Goal: Task Accomplishment & Management: Manage account settings

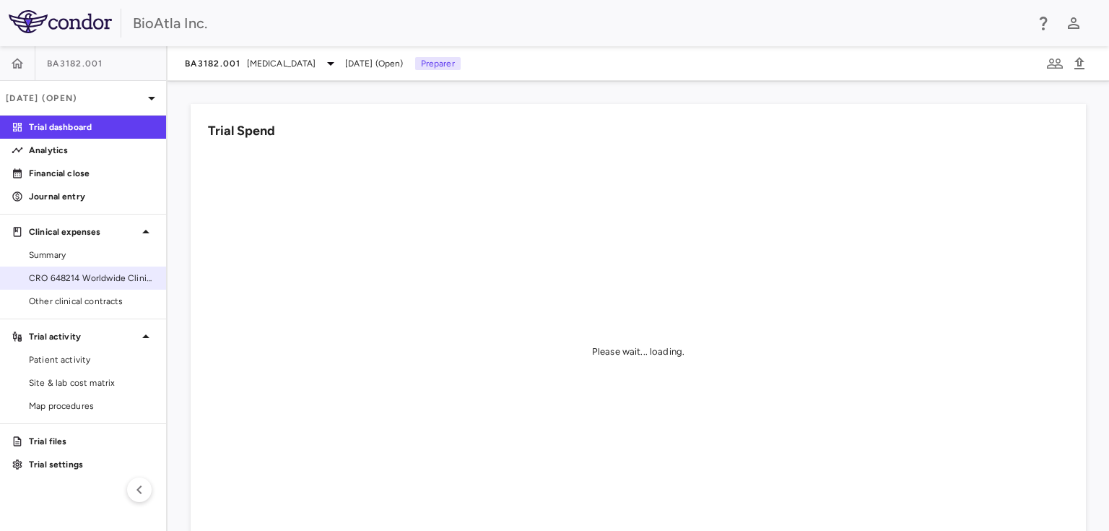
click at [79, 275] on span "CRO 648214 Worldwide Clinical Trials Holdings, Inc." at bounding box center [92, 277] width 126 height 13
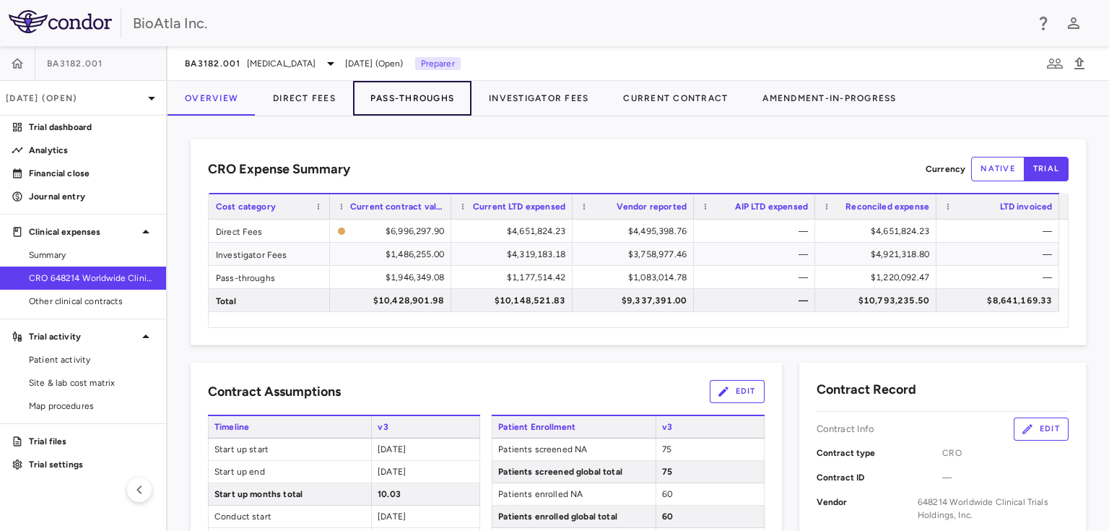
click at [417, 95] on button "Pass-Throughs" at bounding box center [412, 98] width 118 height 35
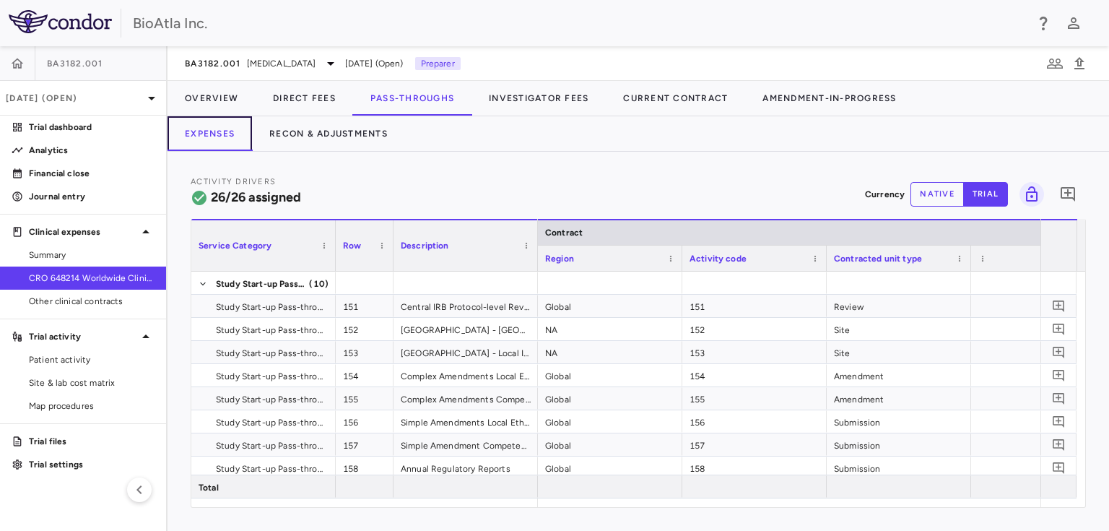
click at [212, 139] on button "Expenses" at bounding box center [210, 133] width 84 height 35
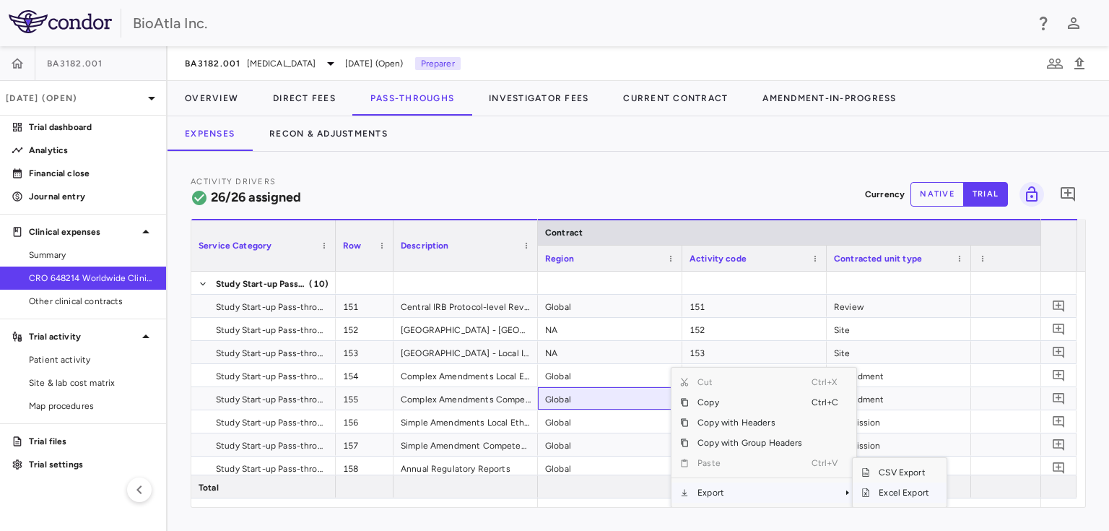
click at [878, 487] on span "Excel Export" at bounding box center [904, 492] width 68 height 20
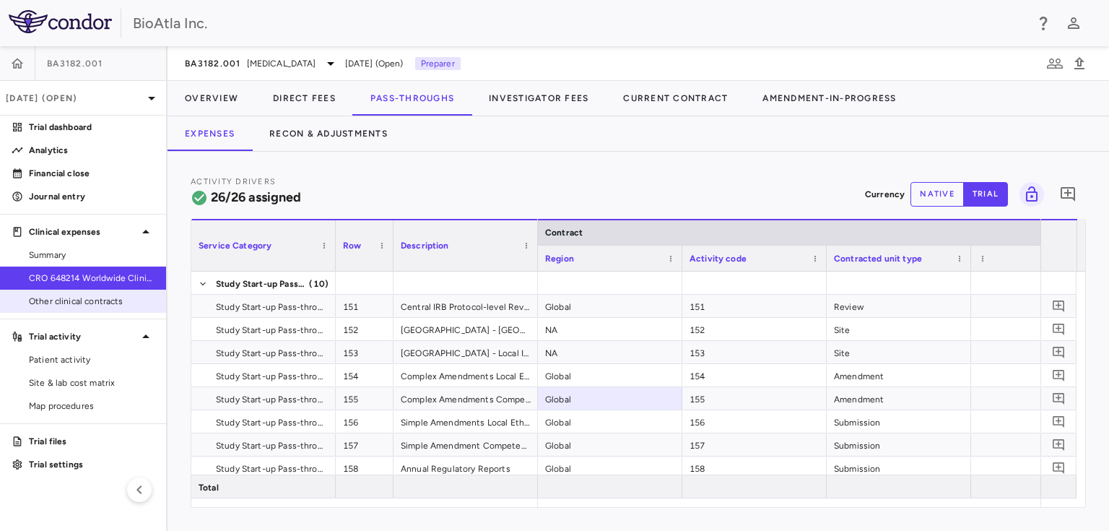
click at [39, 300] on span "Other clinical contracts" at bounding box center [92, 301] width 126 height 13
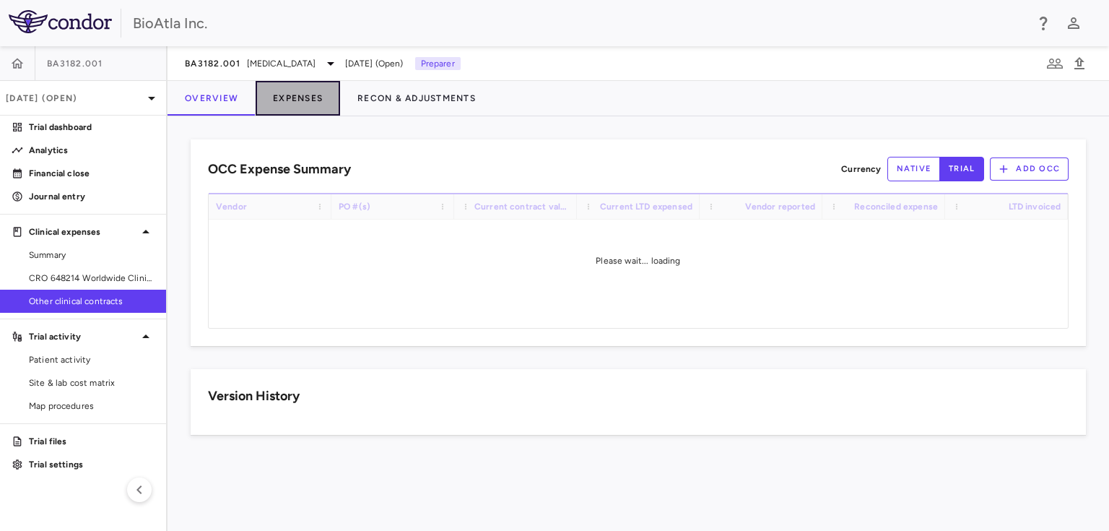
click at [306, 92] on button "Expenses" at bounding box center [298, 98] width 84 height 35
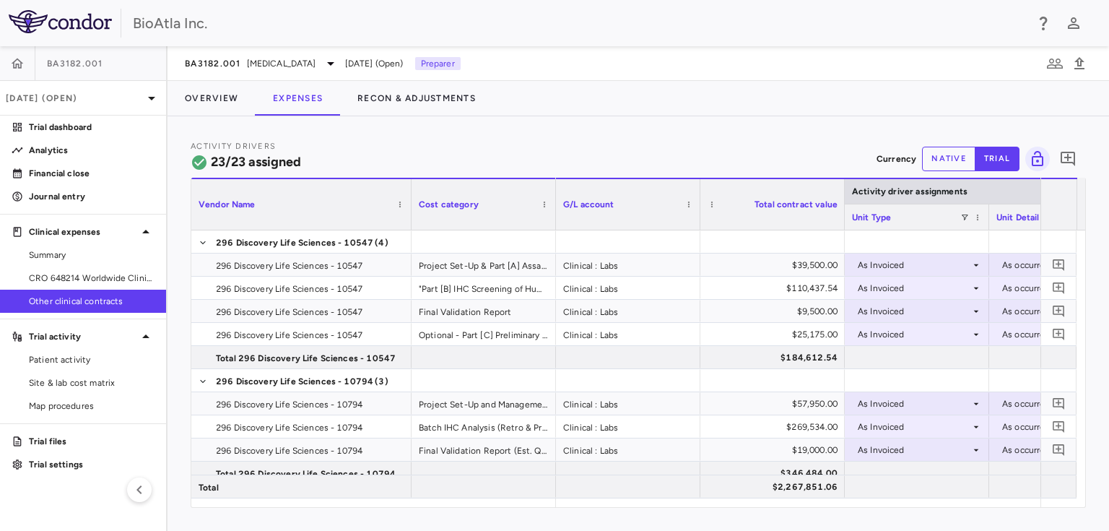
drag, startPoint x: 334, startPoint y: 189, endPoint x: 410, endPoint y: 194, distance: 76.0
click at [410, 194] on div at bounding box center [411, 204] width 6 height 51
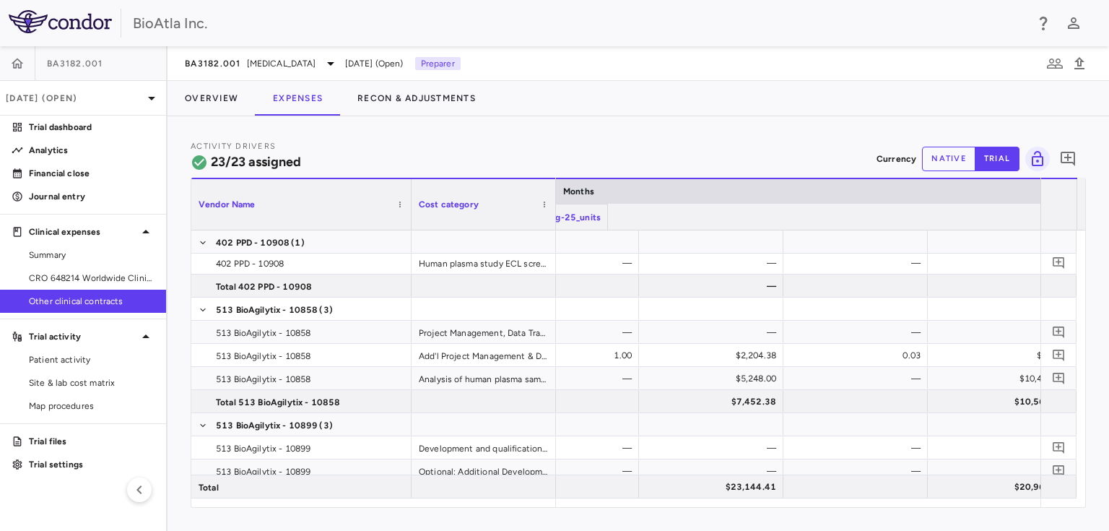
scroll to position [0, 11464]
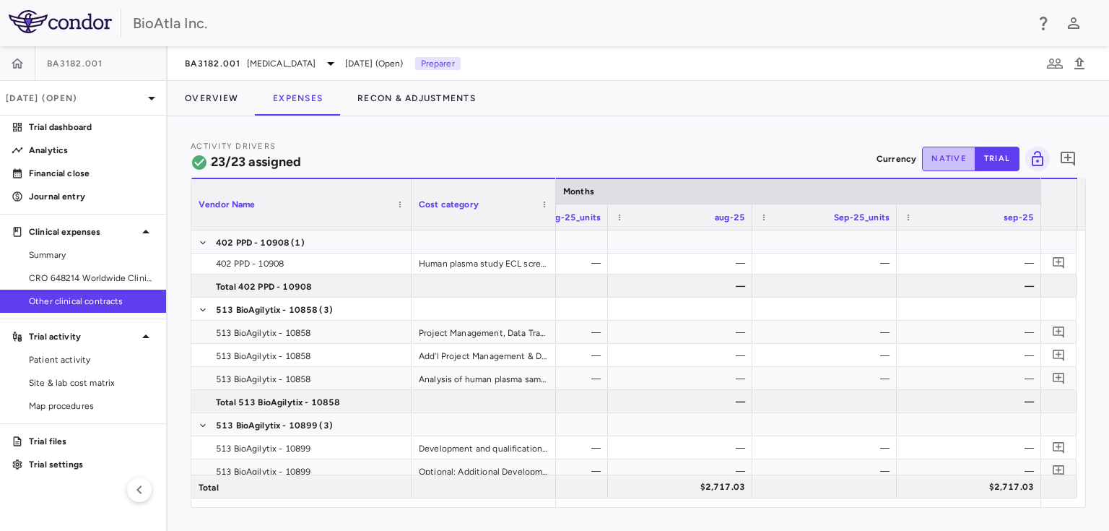
click at [950, 151] on button "native" at bounding box center [948, 159] width 53 height 25
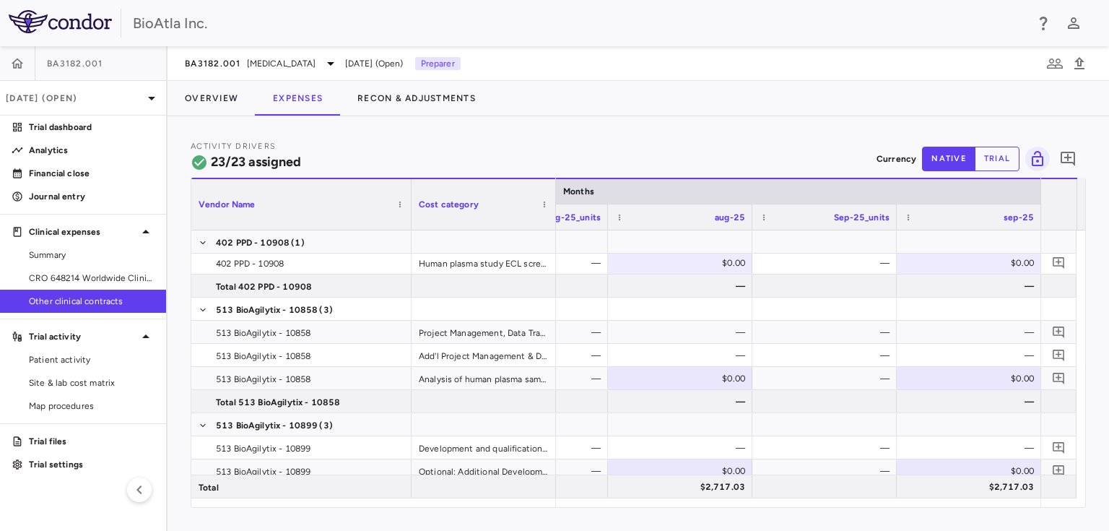
scroll to position [0, 11435]
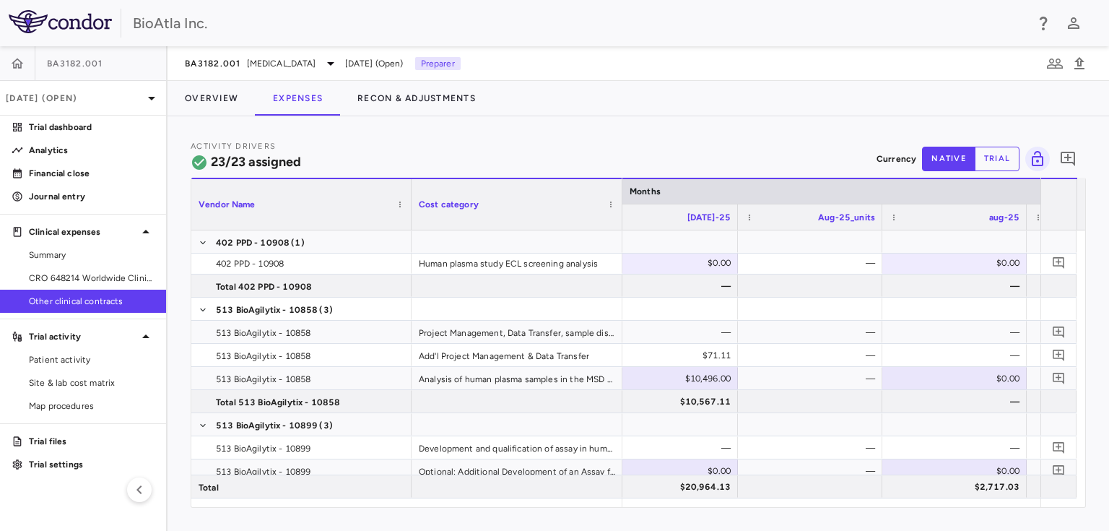
drag, startPoint x: 555, startPoint y: 187, endPoint x: 621, endPoint y: 203, distance: 68.3
click at [621, 203] on div at bounding box center [622, 204] width 6 height 51
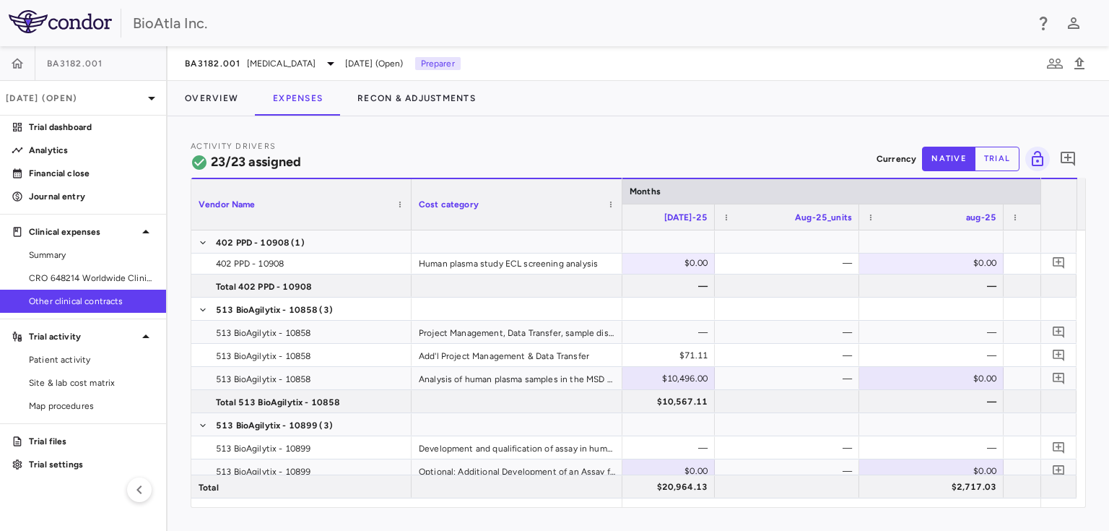
scroll to position [0, 11303]
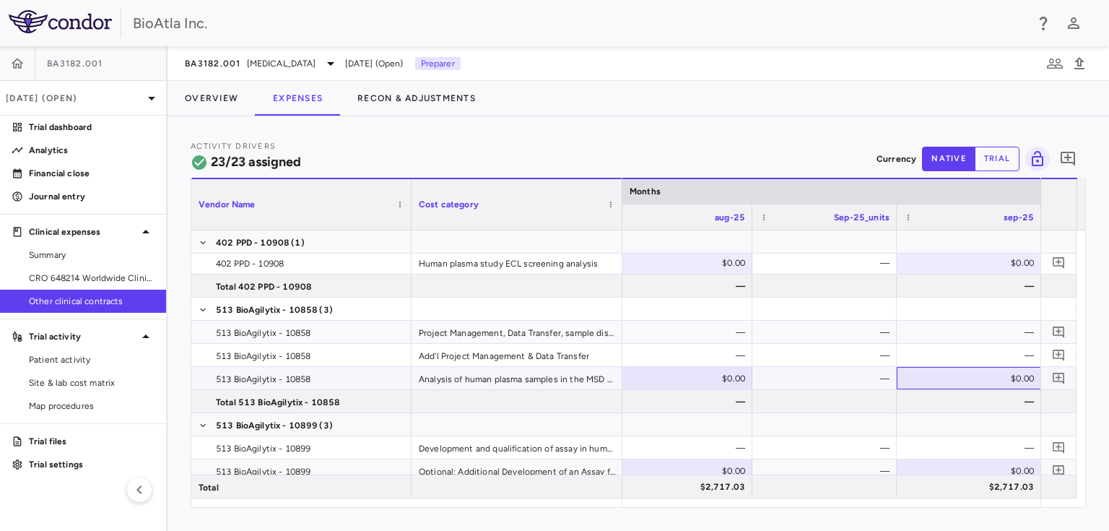
click at [964, 380] on div "$0.00" at bounding box center [972, 378] width 124 height 23
type input "********"
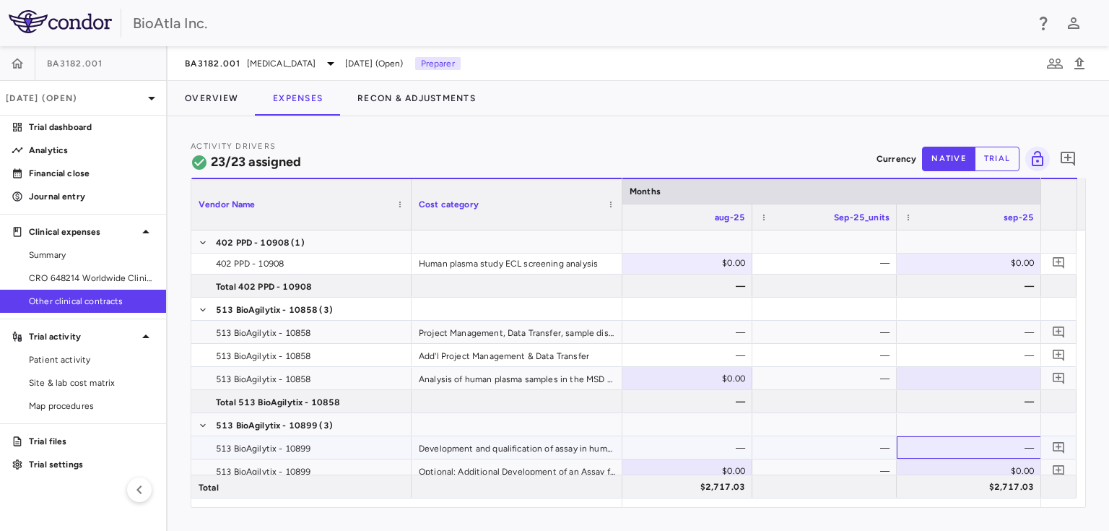
click at [976, 442] on div "—" at bounding box center [972, 447] width 124 height 23
click at [959, 379] on div at bounding box center [969, 378] width 130 height 21
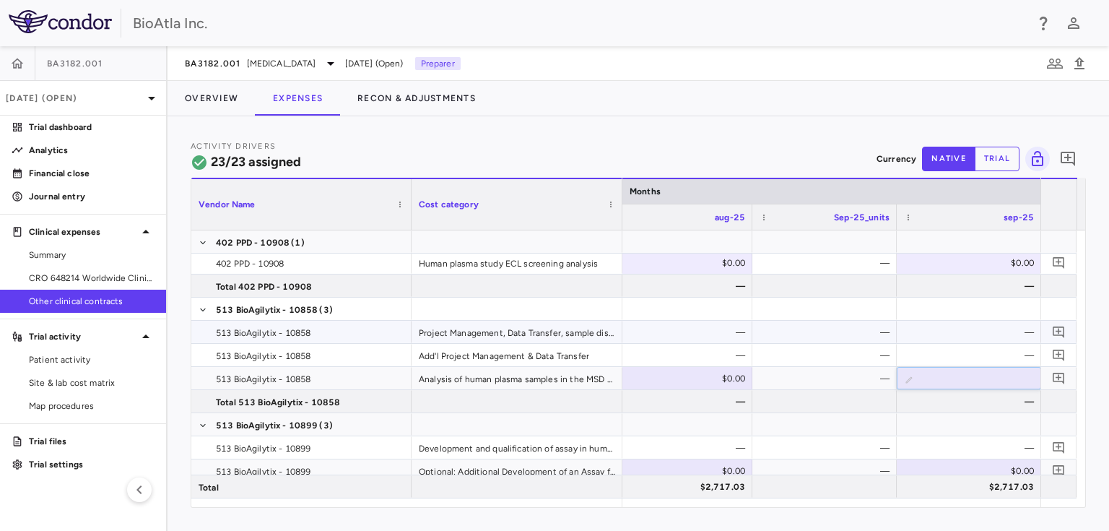
click at [942, 327] on div "—" at bounding box center [972, 332] width 124 height 23
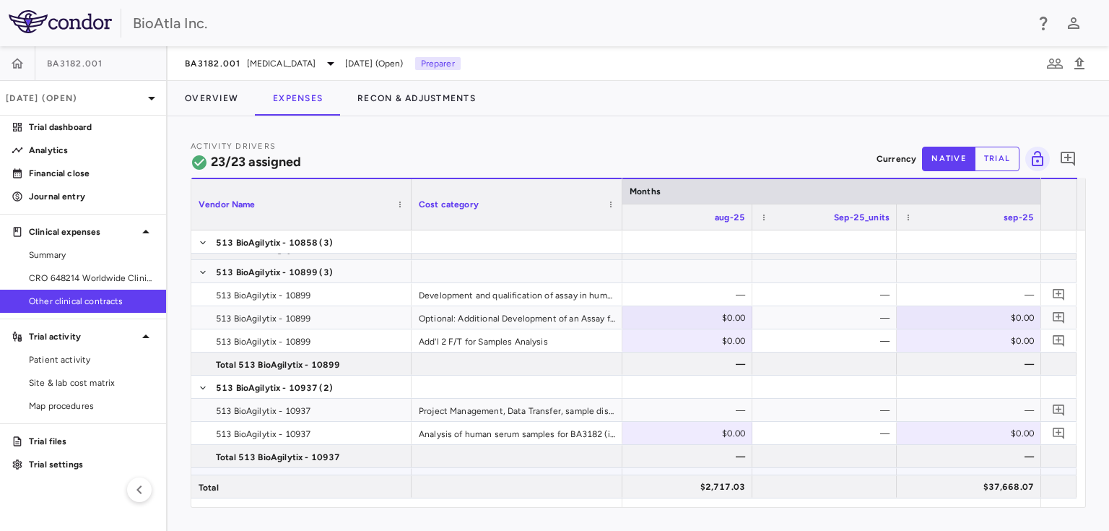
scroll to position [396, 0]
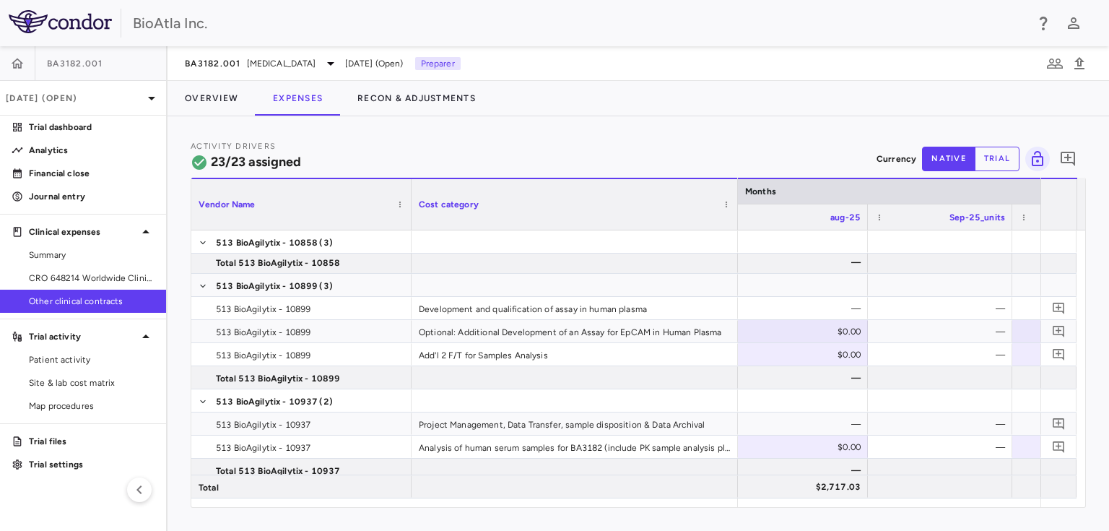
drag, startPoint x: 621, startPoint y: 188, endPoint x: 736, endPoint y: 203, distance: 116.5
click at [736, 203] on div at bounding box center [737, 204] width 6 height 51
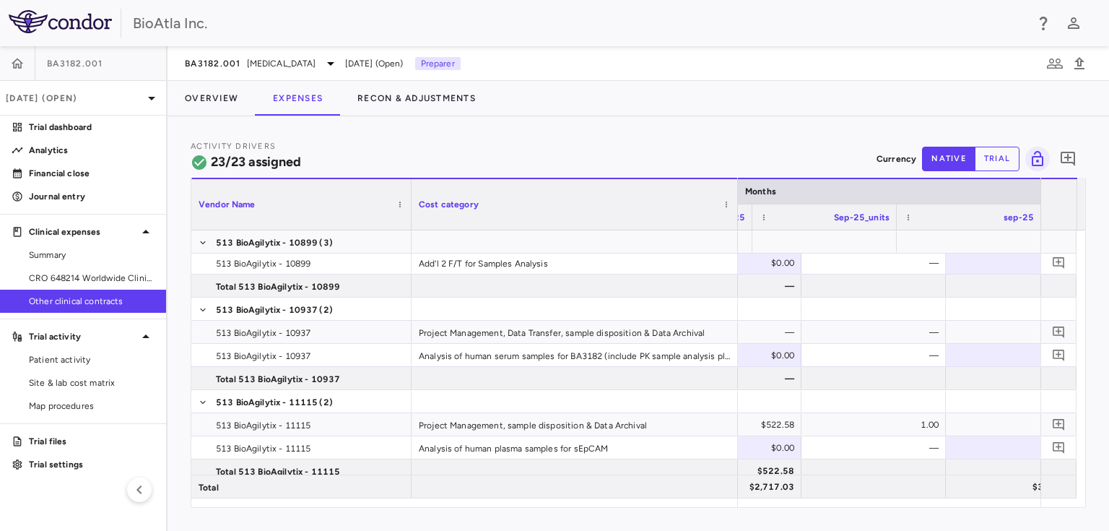
scroll to position [0, 11646]
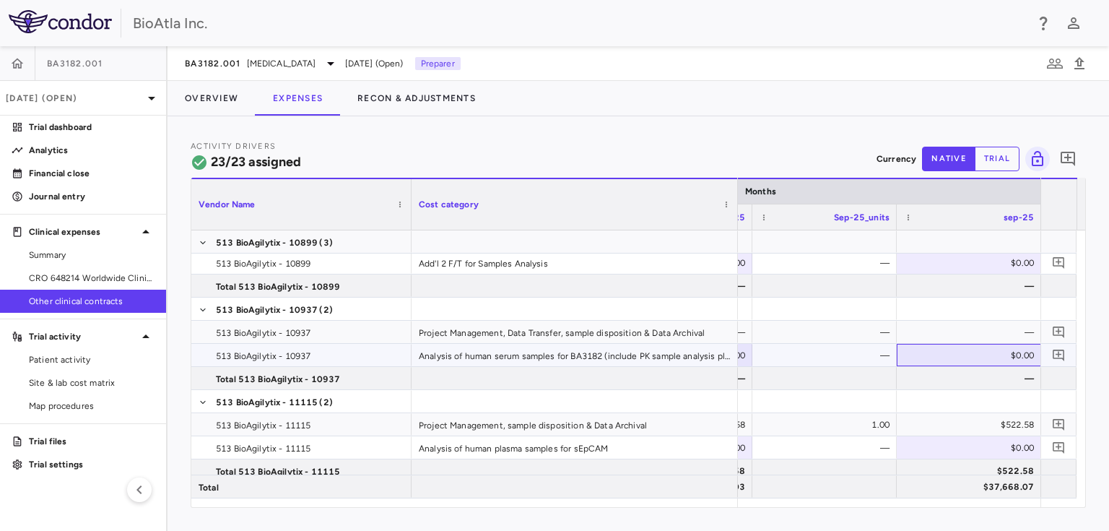
click at [975, 351] on div "$0.00" at bounding box center [972, 355] width 124 height 23
type input "*****"
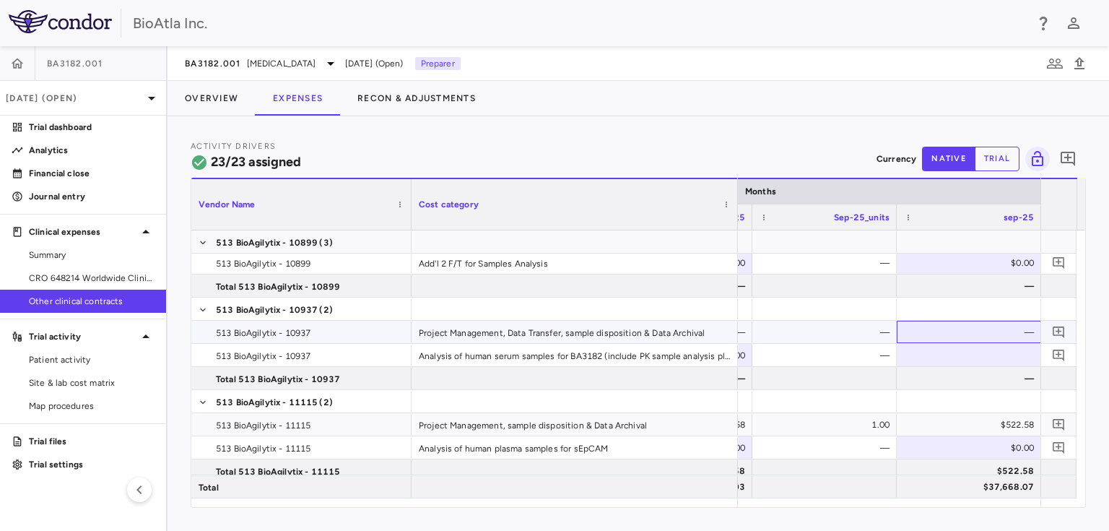
click at [976, 339] on div "—" at bounding box center [972, 332] width 124 height 23
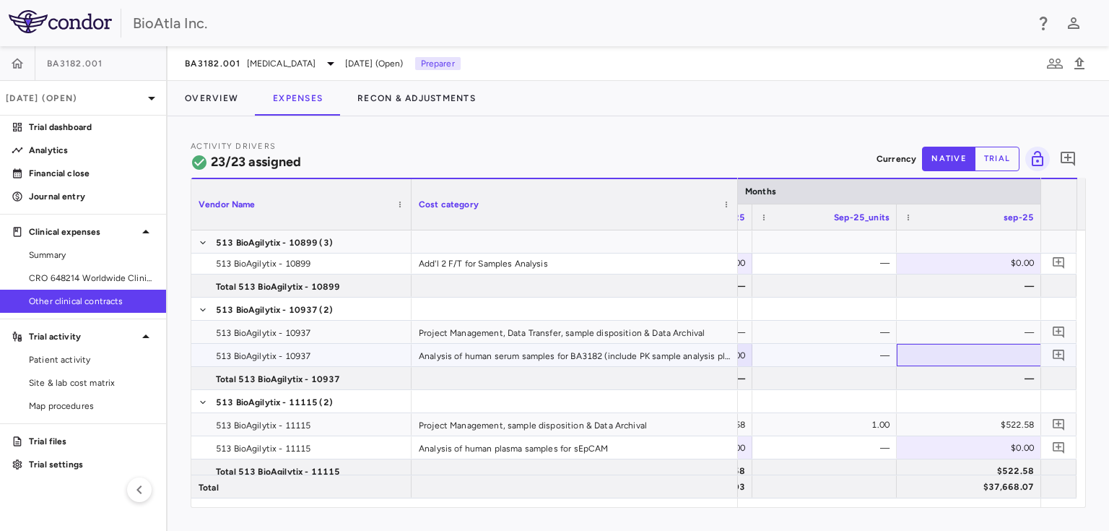
click at [970, 364] on div at bounding box center [969, 354] width 130 height 21
click at [946, 357] on div "$0.00" at bounding box center [972, 355] width 124 height 23
type input "*****"
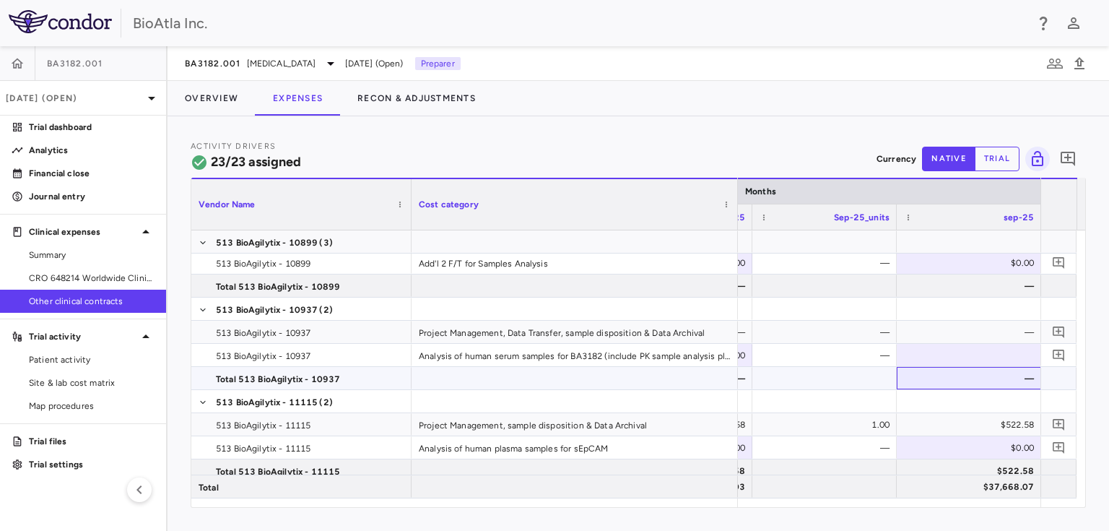
click at [994, 381] on div "—" at bounding box center [972, 378] width 124 height 23
click at [994, 362] on div at bounding box center [969, 354] width 130 height 21
click at [990, 371] on div "—" at bounding box center [972, 378] width 124 height 23
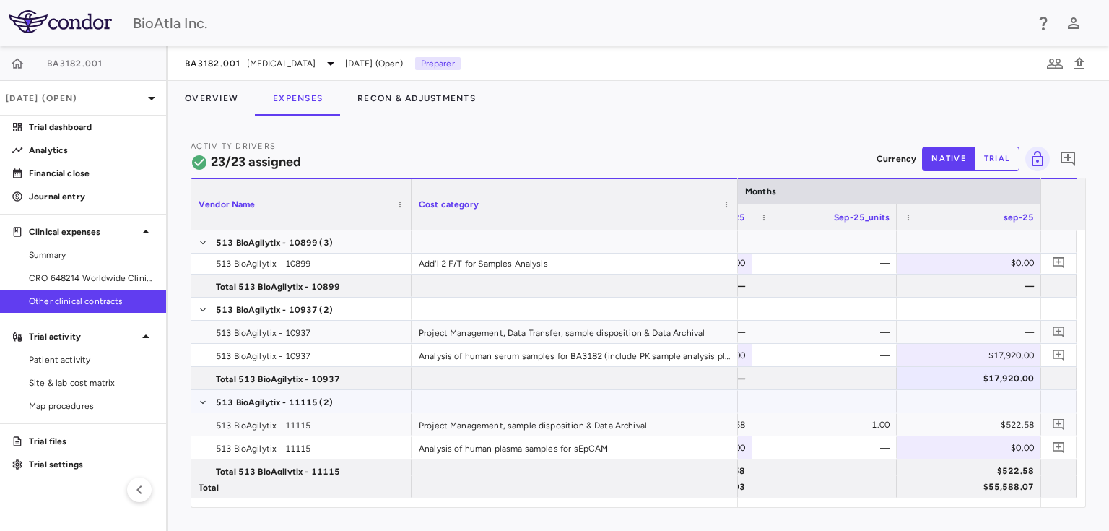
click at [953, 407] on div at bounding box center [969, 401] width 130 height 21
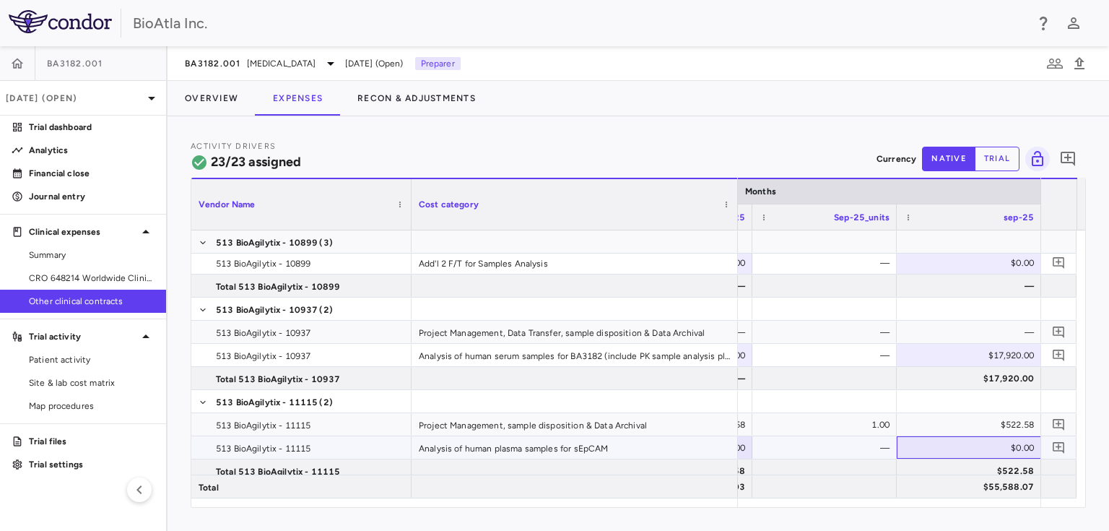
click at [983, 451] on div "$0.00" at bounding box center [972, 447] width 124 height 23
type input "****"
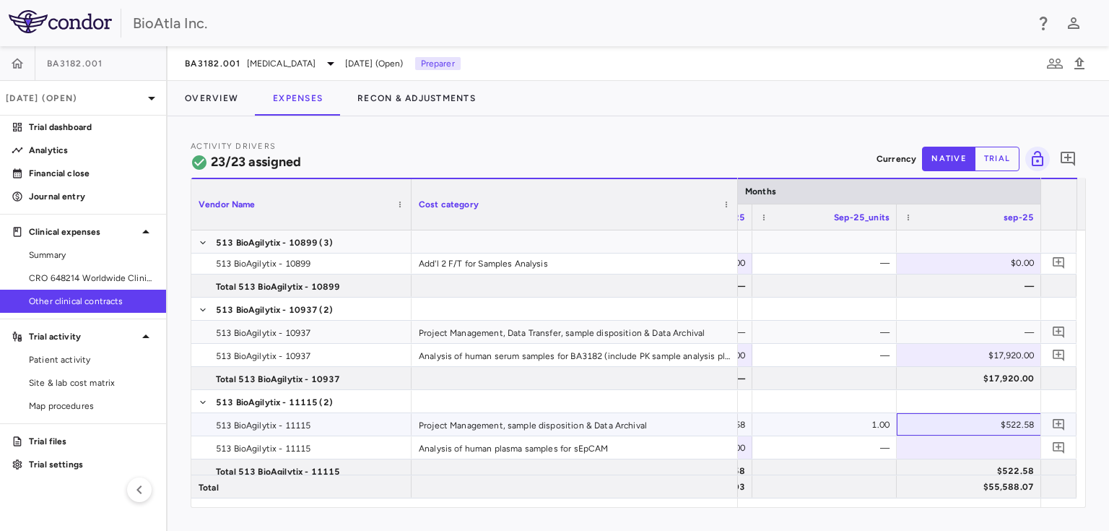
click at [979, 430] on div "$522.58" at bounding box center [972, 424] width 124 height 23
click at [968, 453] on div at bounding box center [969, 447] width 130 height 21
click at [952, 427] on div "$522.58" at bounding box center [972, 424] width 124 height 23
click at [952, 447] on div "$0.00" at bounding box center [972, 447] width 124 height 23
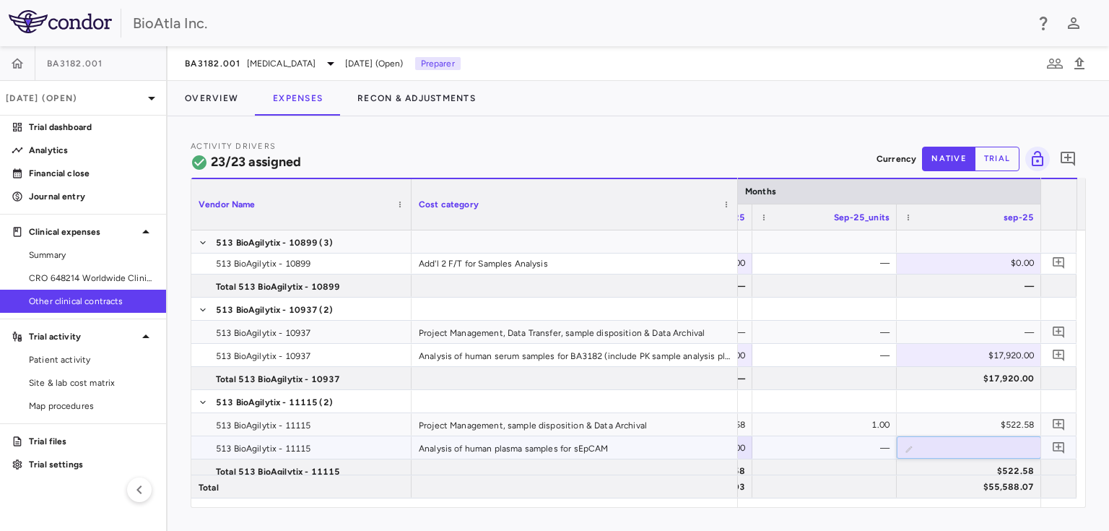
type input "****"
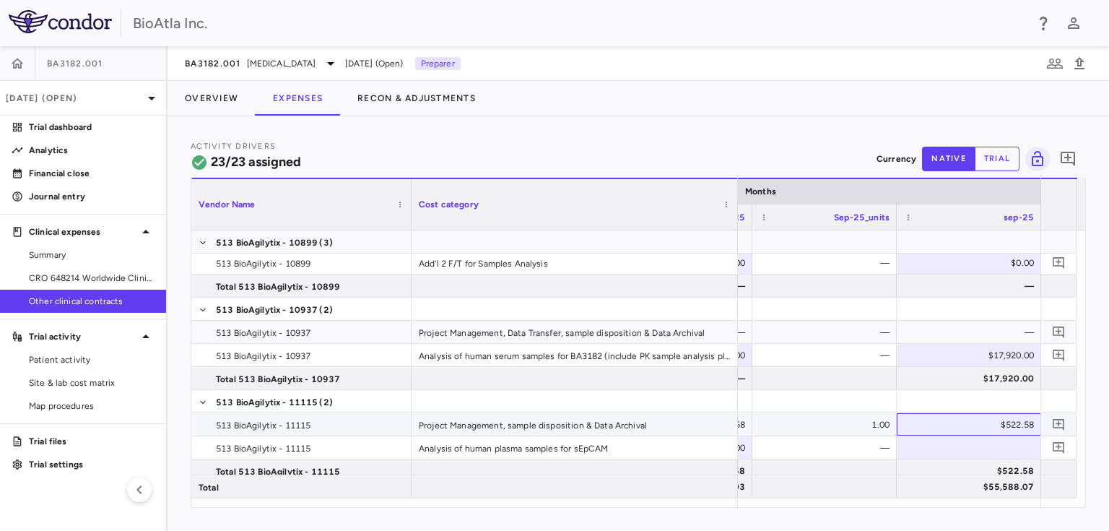
click at [971, 425] on div "$522.58" at bounding box center [972, 424] width 124 height 23
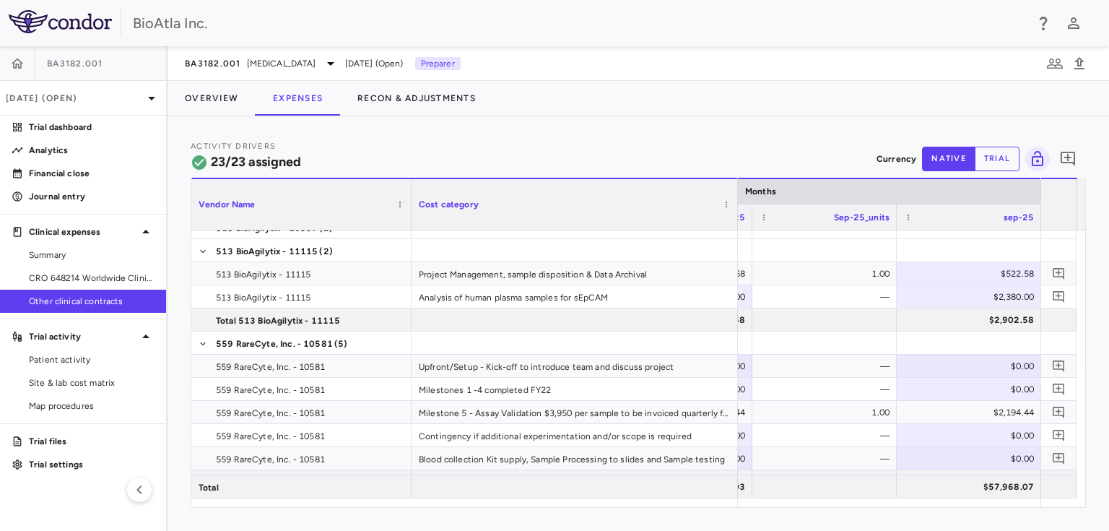
scroll to position [656, 0]
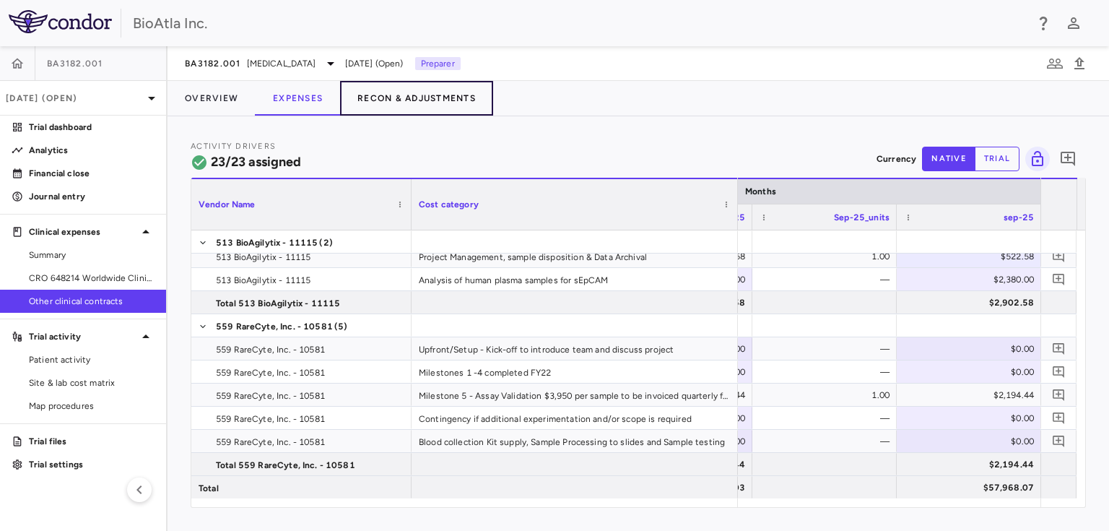
click at [421, 100] on button "Recon & Adjustments" at bounding box center [416, 98] width 153 height 35
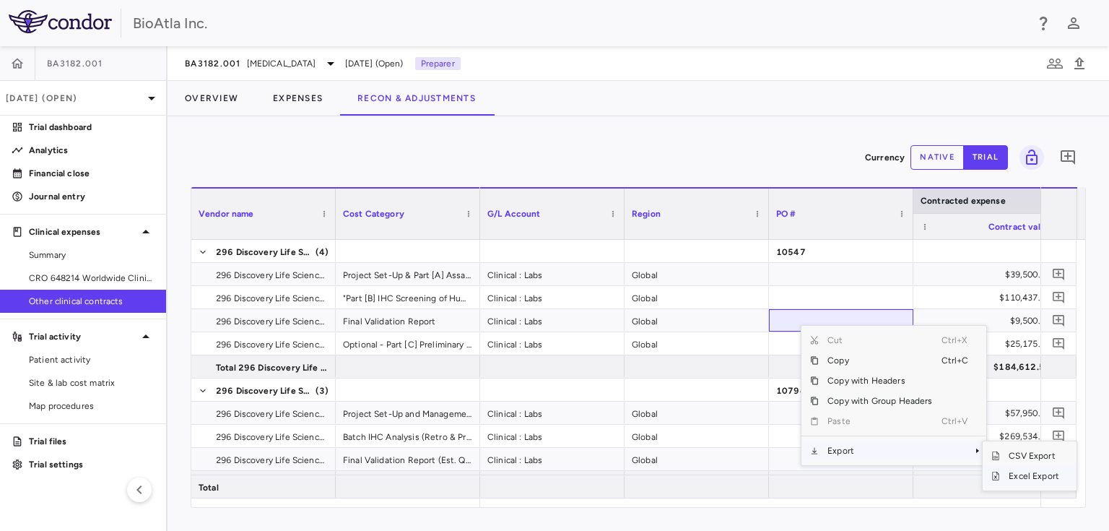
click at [1025, 476] on span "Excel Export" at bounding box center [1034, 476] width 68 height 20
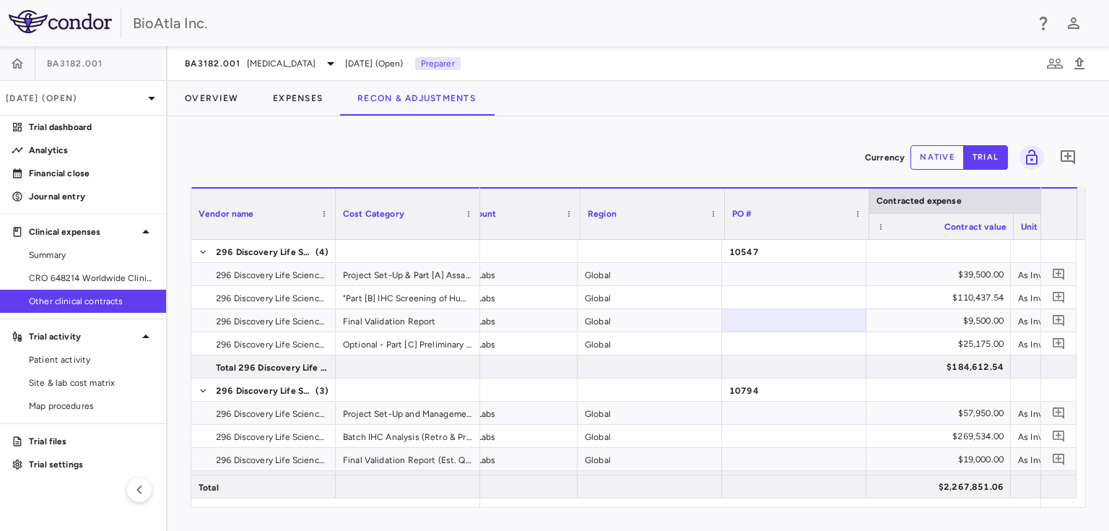
scroll to position [0, 44]
click at [89, 278] on span "CRO 648214 Worldwide Clinical Trials Holdings, Inc." at bounding box center [92, 277] width 126 height 13
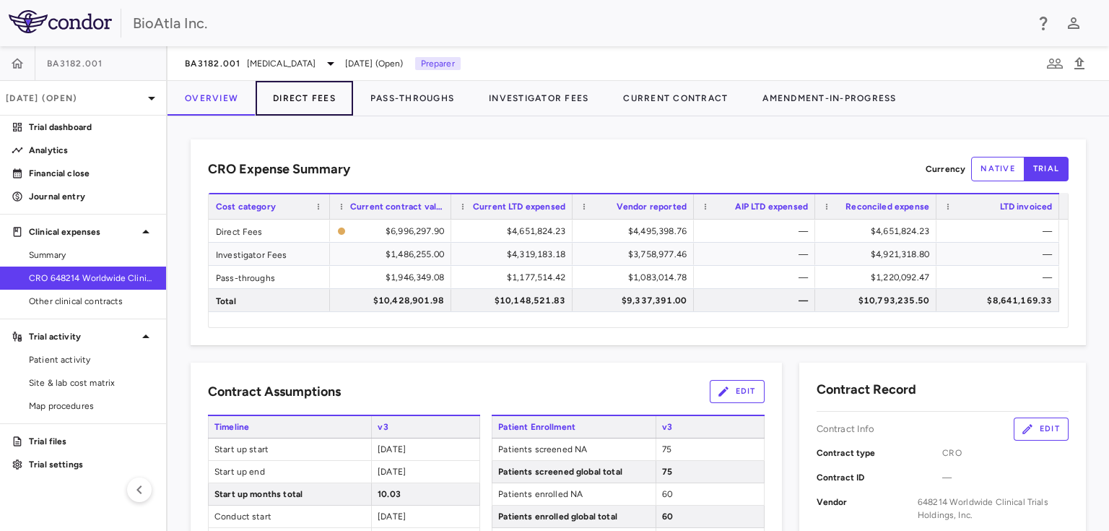
click at [297, 98] on button "Direct Fees" at bounding box center [304, 98] width 97 height 35
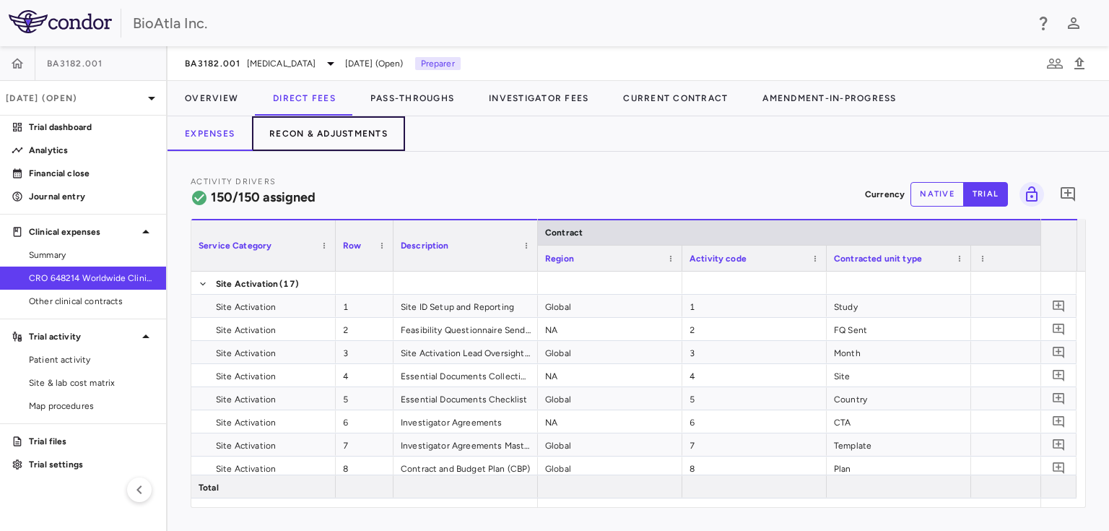
click at [338, 134] on button "Recon & Adjustments" at bounding box center [328, 133] width 153 height 35
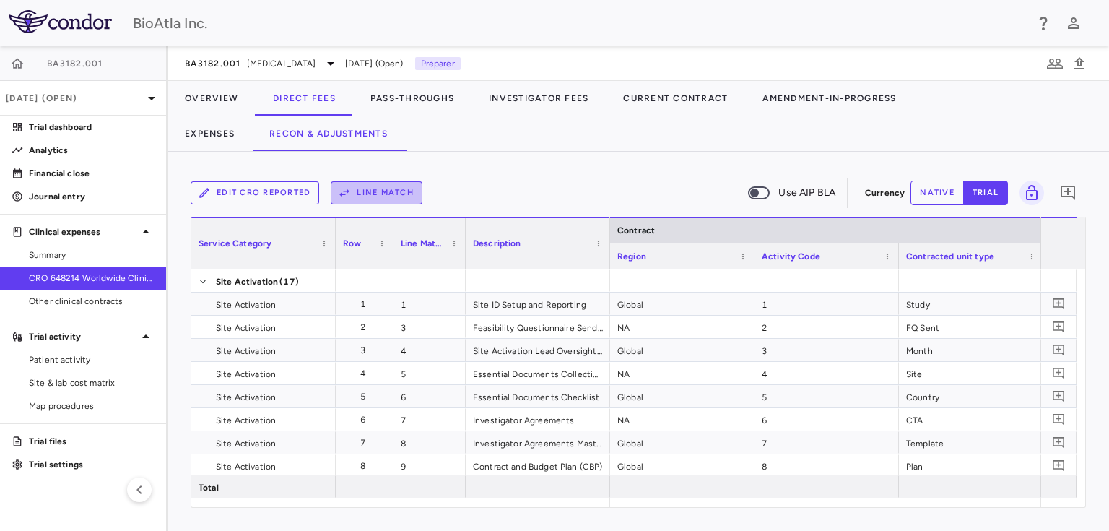
click at [395, 191] on button "Line Match" at bounding box center [377, 192] width 92 height 23
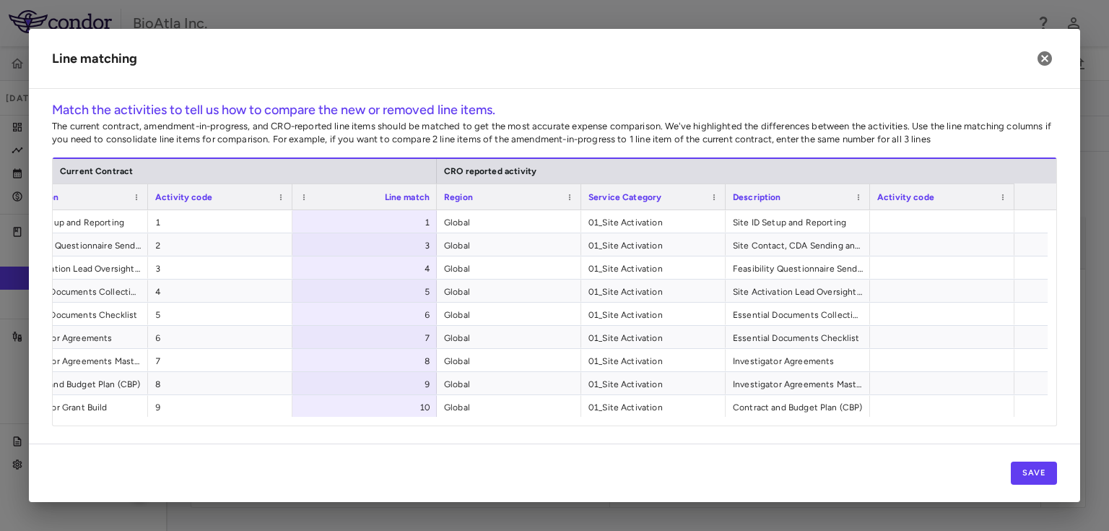
scroll to position [0, 467]
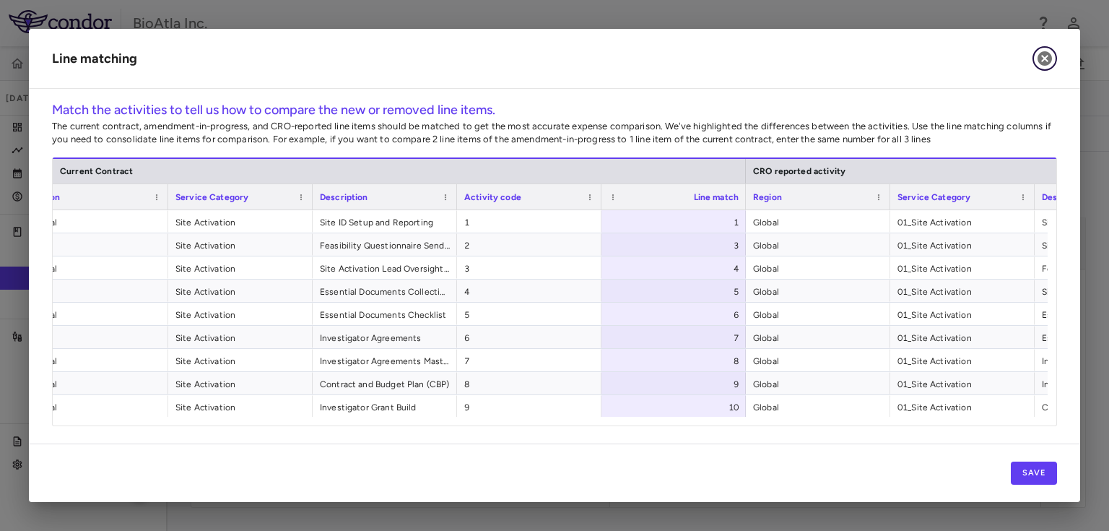
click at [1048, 61] on icon "button" at bounding box center [1045, 58] width 14 height 14
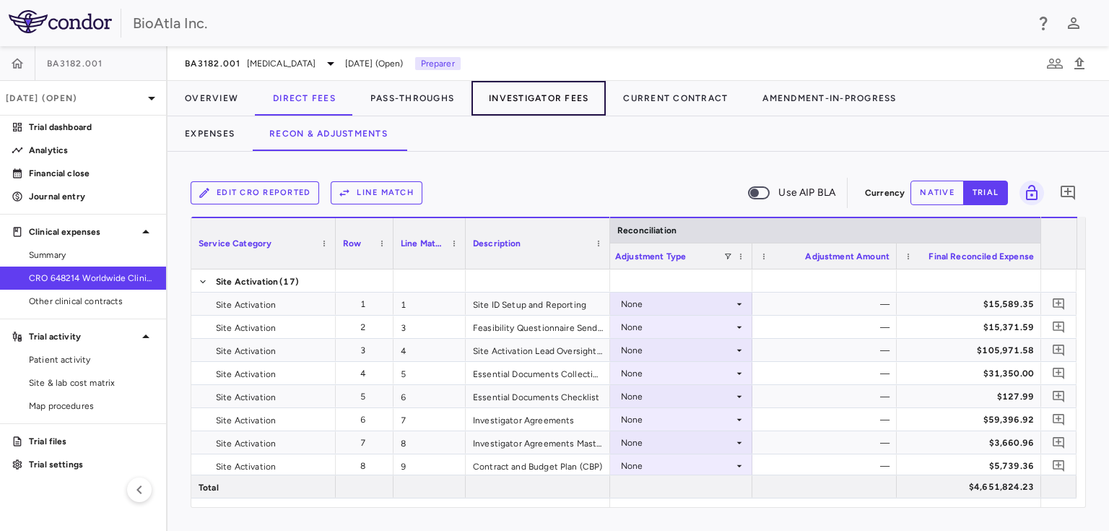
click at [549, 101] on button "Investigator Fees" at bounding box center [538, 98] width 134 height 35
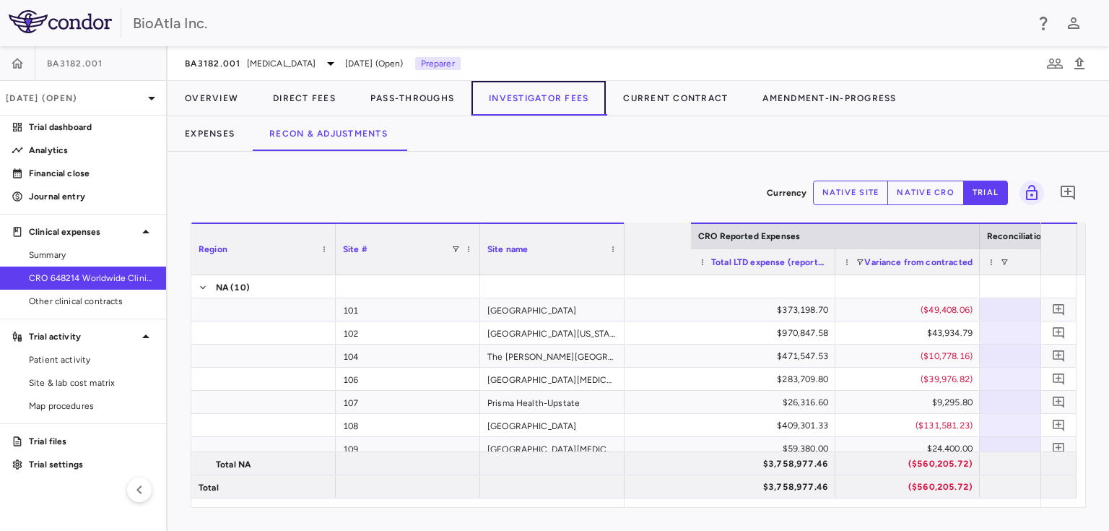
scroll to position [0, 1172]
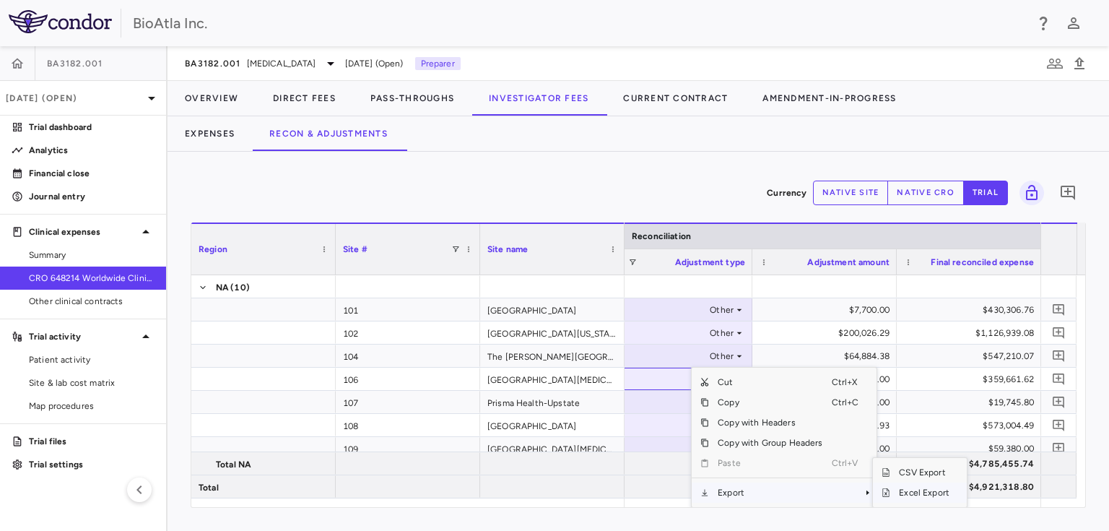
click at [925, 491] on span "Excel Export" at bounding box center [924, 492] width 68 height 20
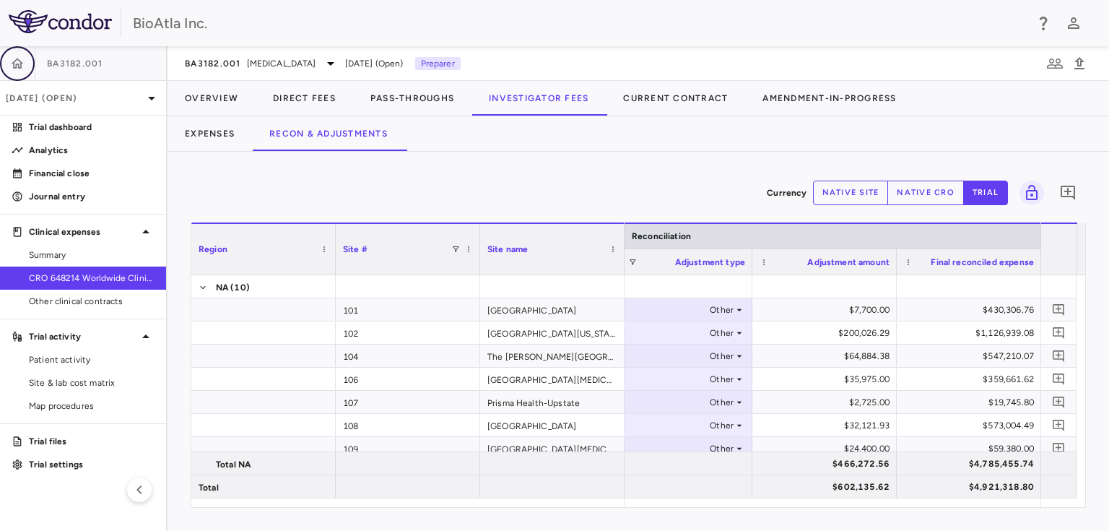
click at [17, 63] on icon "button" at bounding box center [17, 63] width 14 height 14
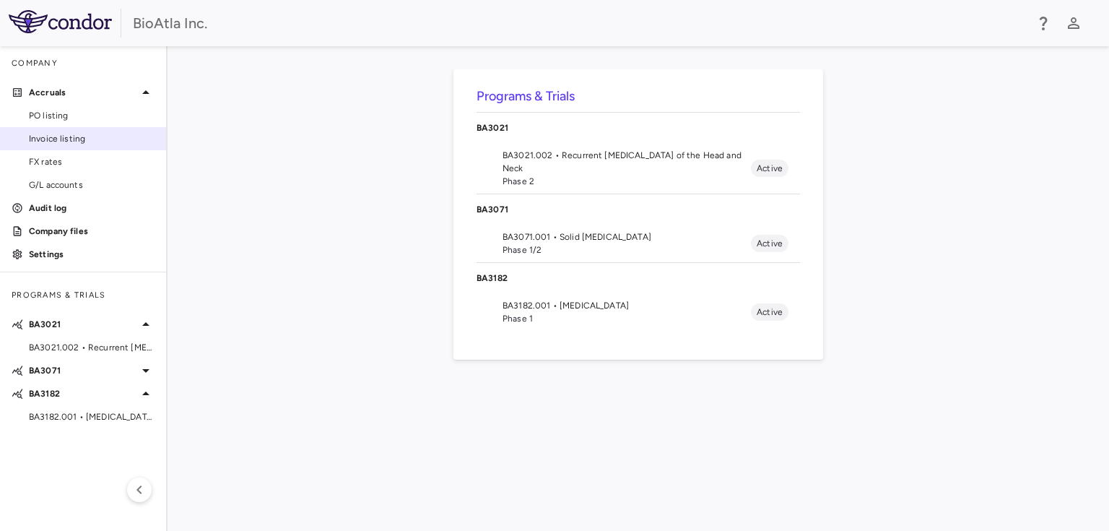
click at [90, 139] on span "Invoice listing" at bounding box center [92, 138] width 126 height 13
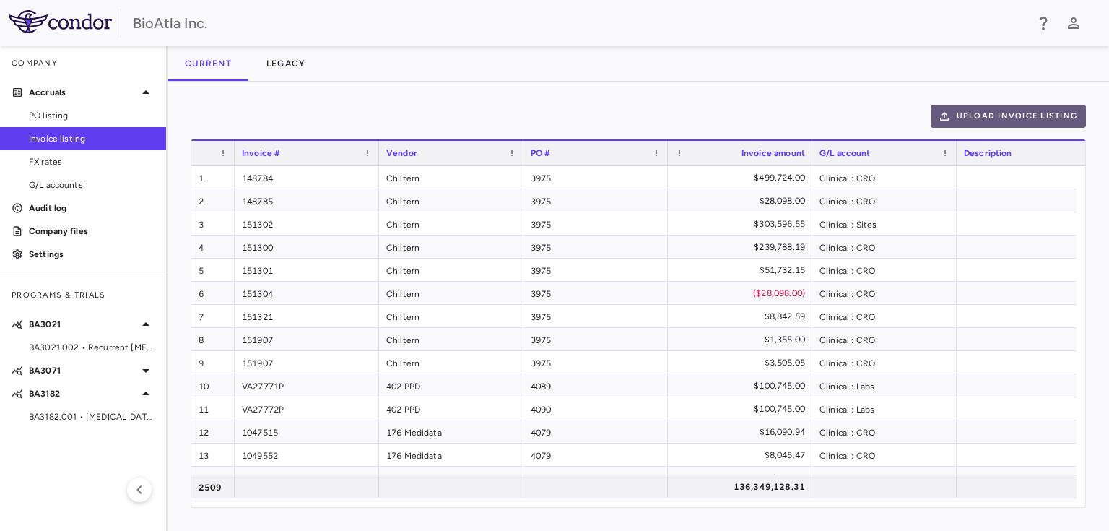
click at [1035, 114] on button "Upload invoice listing" at bounding box center [1009, 116] width 156 height 23
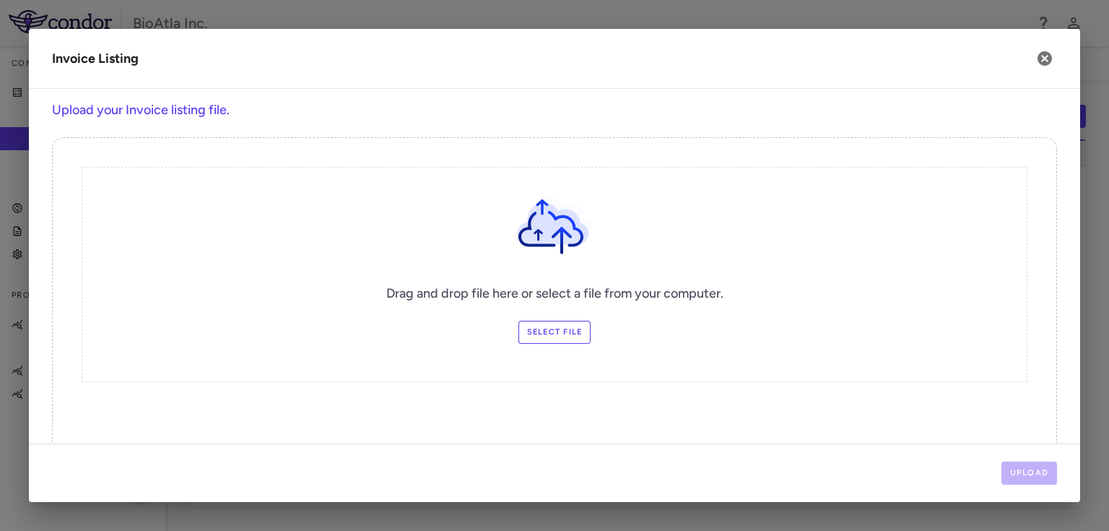
click at [573, 326] on label "Select file" at bounding box center [554, 332] width 73 height 23
click at [0, 0] on input "Select file" at bounding box center [0, 0] width 0 height 0
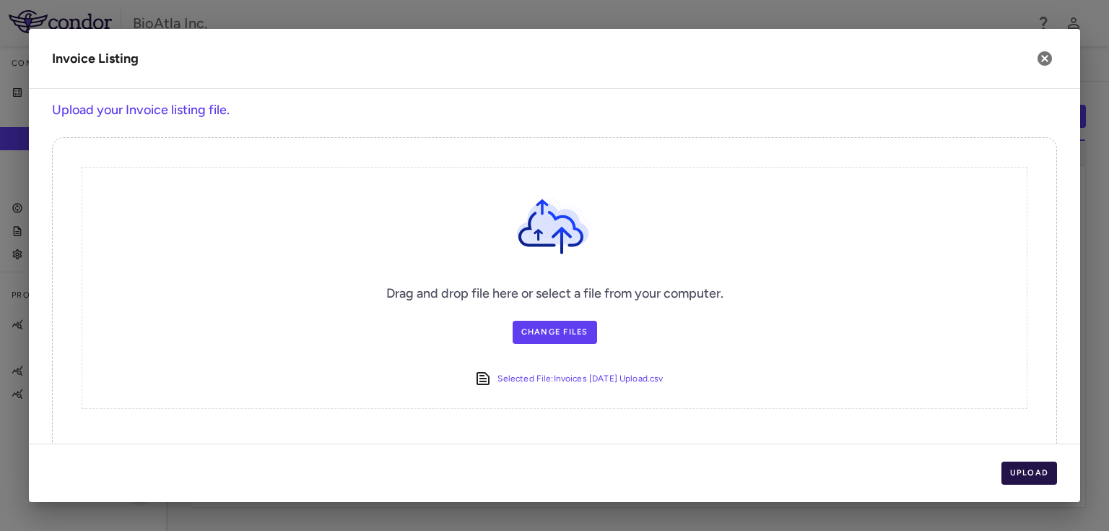
click at [1017, 476] on button "Upload" at bounding box center [1029, 472] width 56 height 23
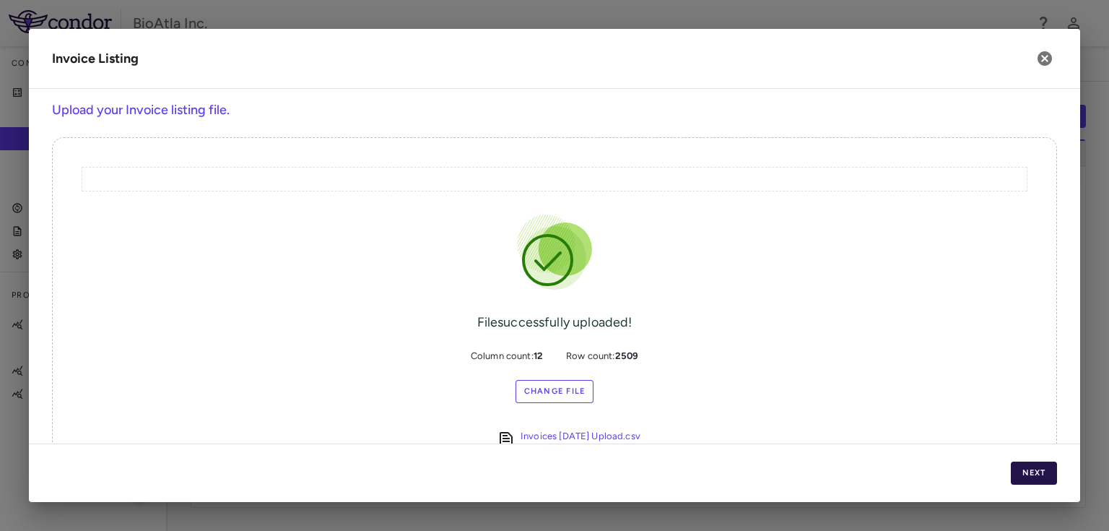
click at [1014, 469] on button "Next" at bounding box center [1034, 472] width 46 height 23
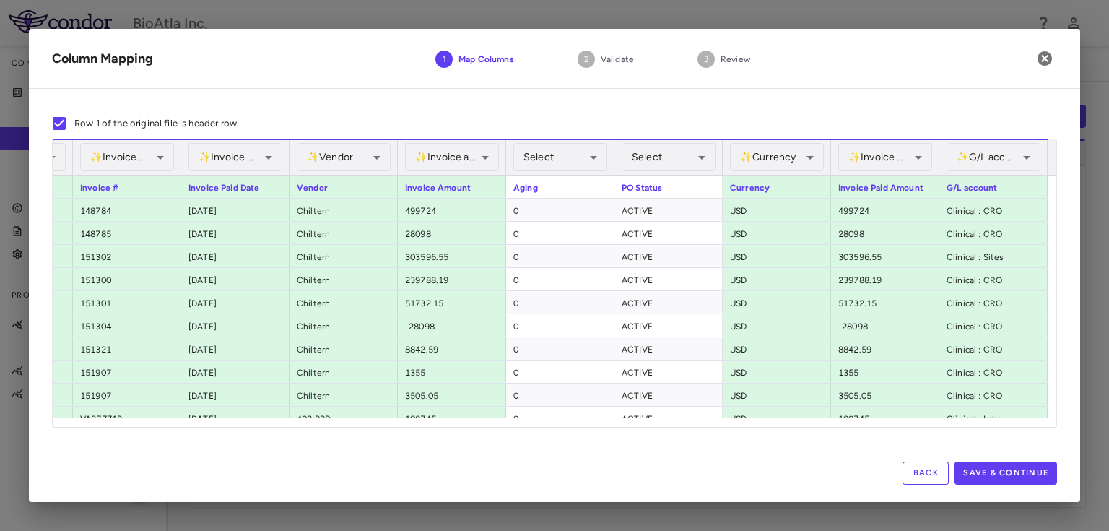
scroll to position [0, 356]
click at [1017, 468] on button "Save & Continue" at bounding box center [1006, 472] width 103 height 23
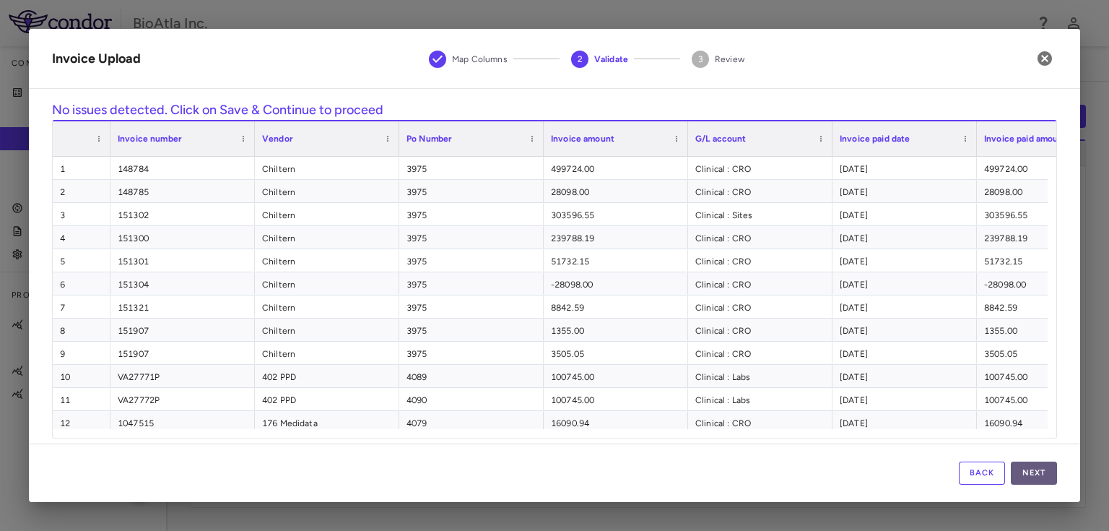
click at [1041, 477] on button "Next" at bounding box center [1034, 472] width 46 height 23
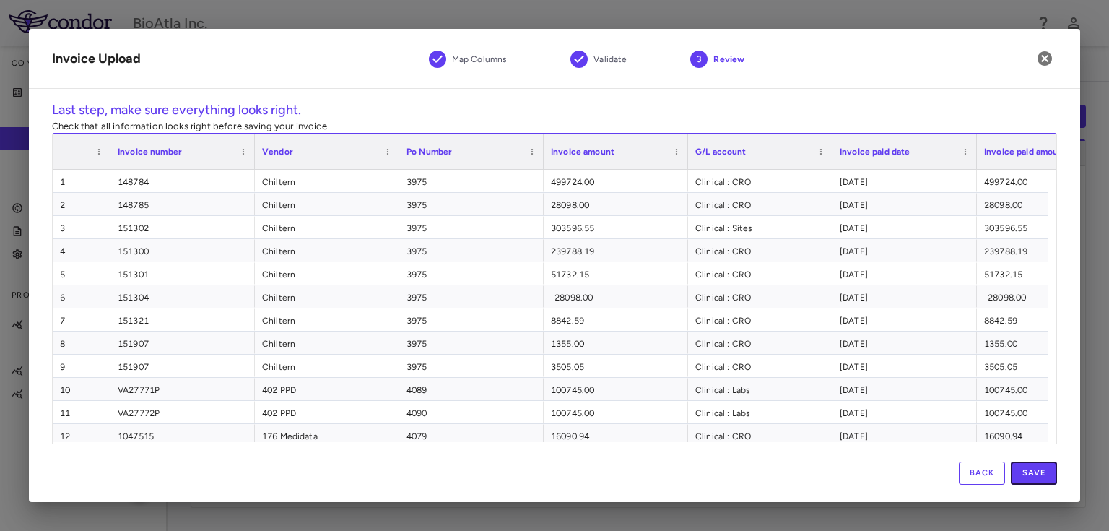
click at [1041, 477] on button "Save" at bounding box center [1034, 472] width 46 height 23
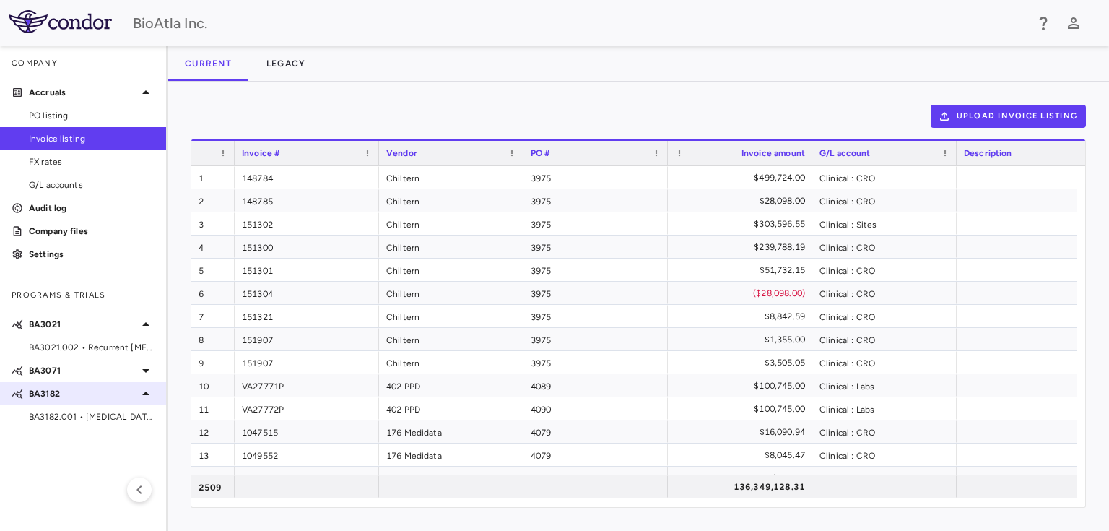
click at [49, 397] on p "BA3182" at bounding box center [83, 393] width 108 height 13
click at [145, 394] on icon at bounding box center [145, 394] width 7 height 4
click at [118, 422] on span "BA3182.001 • [MEDICAL_DATA]" at bounding box center [92, 416] width 126 height 13
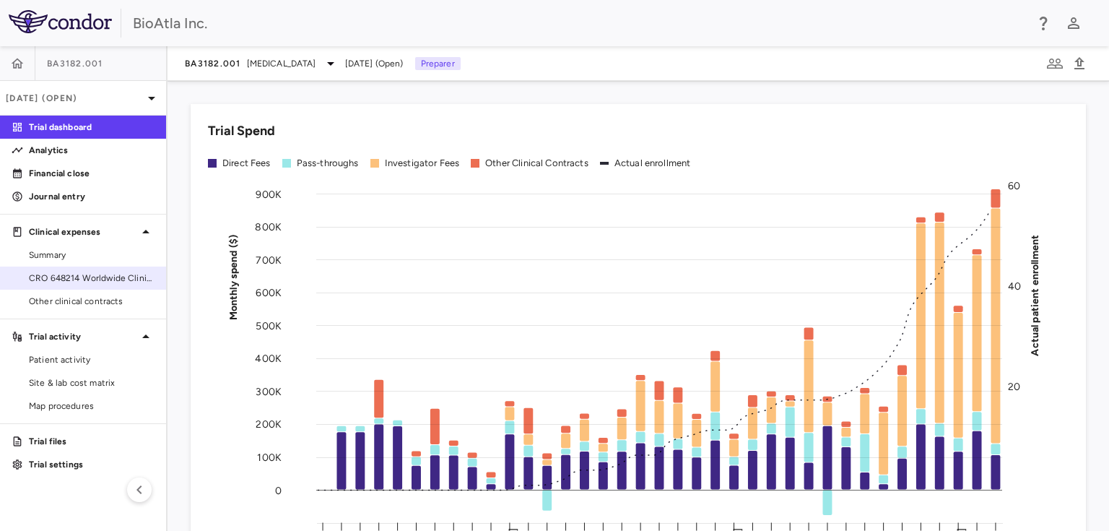
click at [84, 271] on span "CRO 648214 Worldwide Clinical Trials Holdings, Inc." at bounding box center [92, 277] width 126 height 13
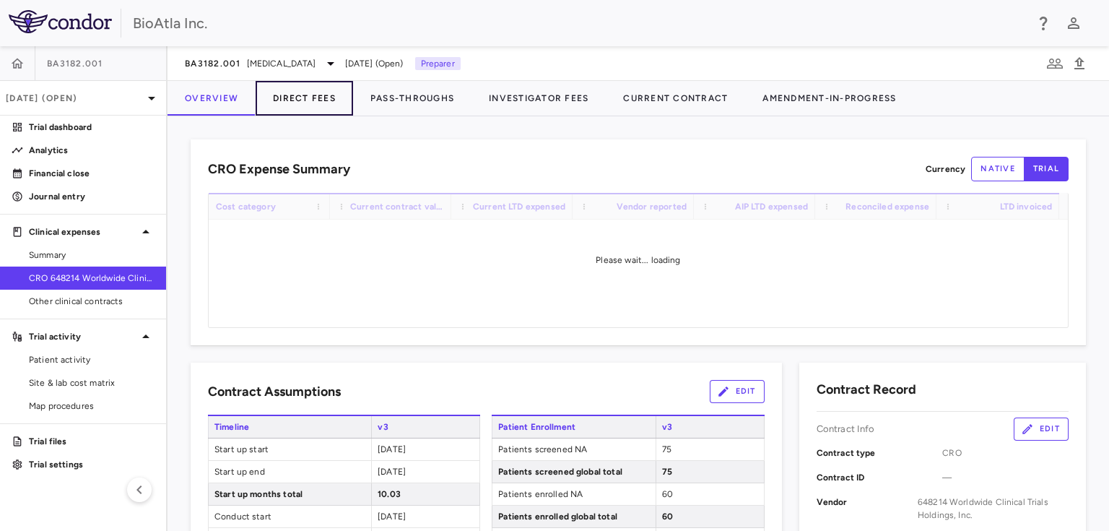
click at [302, 97] on button "Direct Fees" at bounding box center [304, 98] width 97 height 35
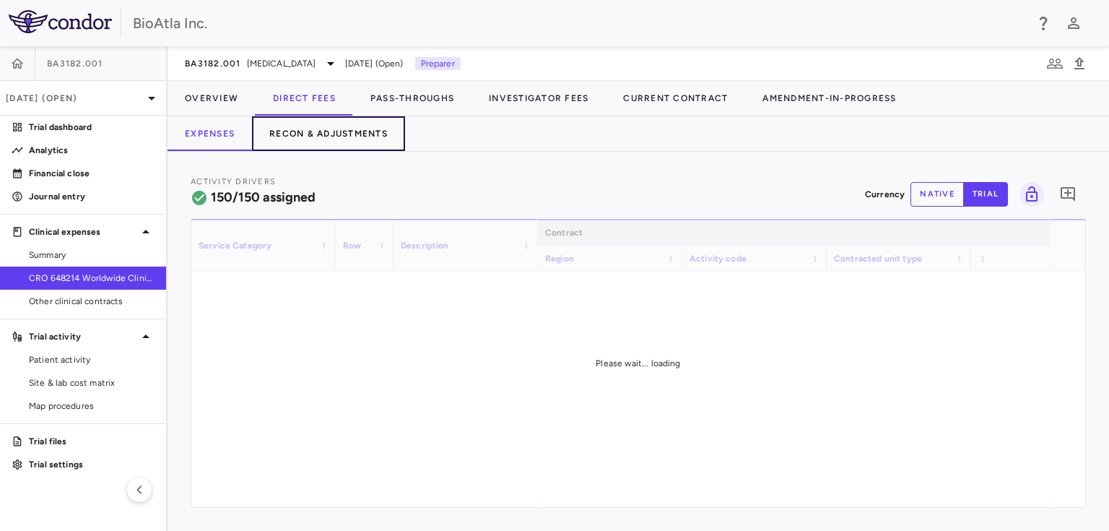
click at [329, 129] on button "Recon & Adjustments" at bounding box center [328, 133] width 153 height 35
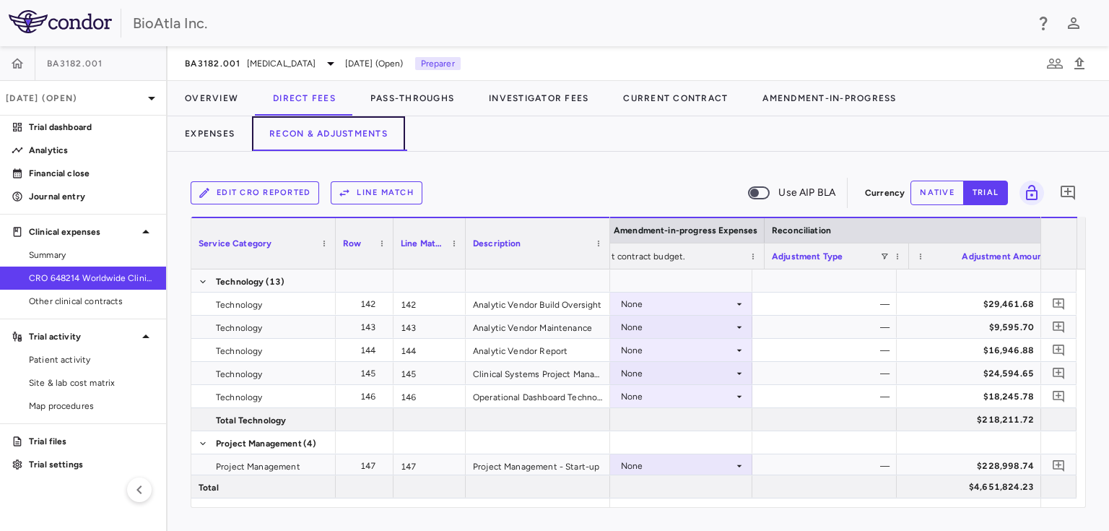
scroll to position [0, 2921]
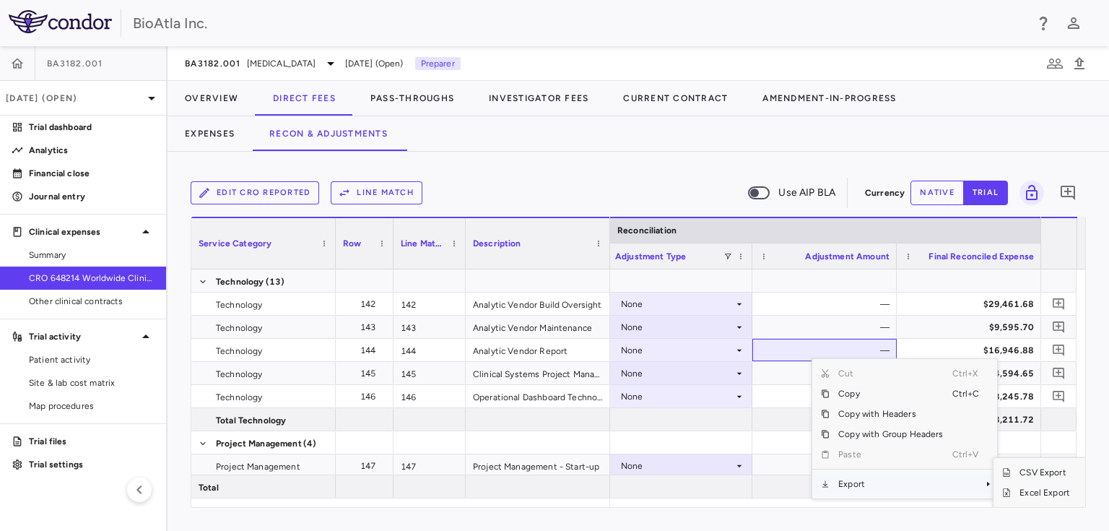
click at [985, 482] on span "Context Menu" at bounding box center [988, 483] width 9 height 9
click at [1030, 490] on span "Excel Export" at bounding box center [1045, 492] width 68 height 20
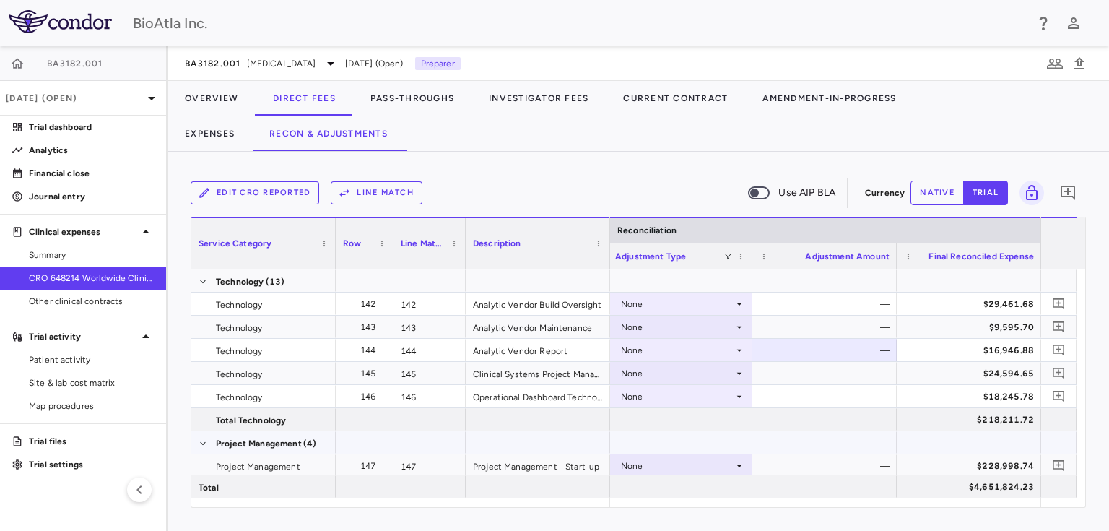
scroll to position [4068, 0]
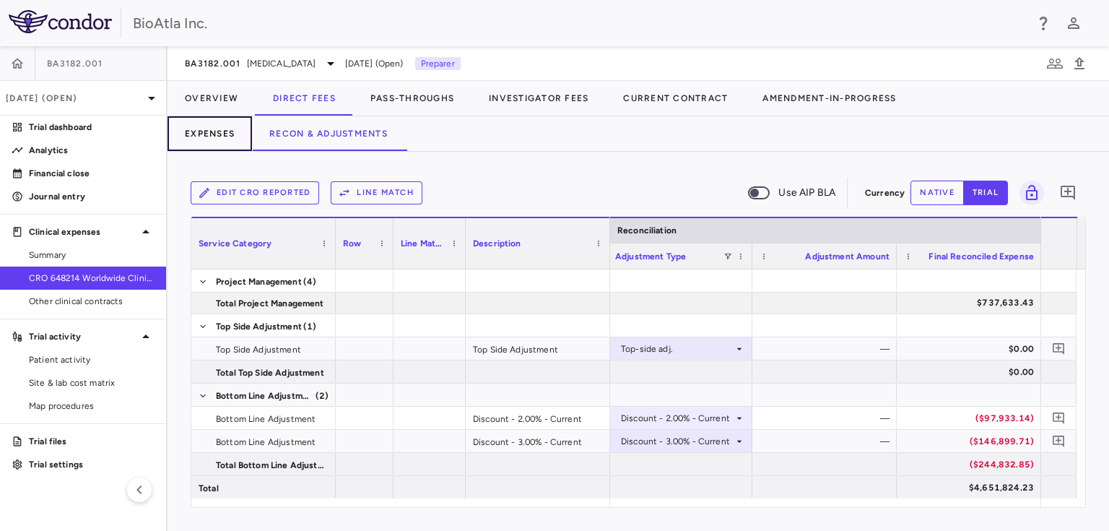
click at [217, 136] on button "Expenses" at bounding box center [210, 133] width 84 height 35
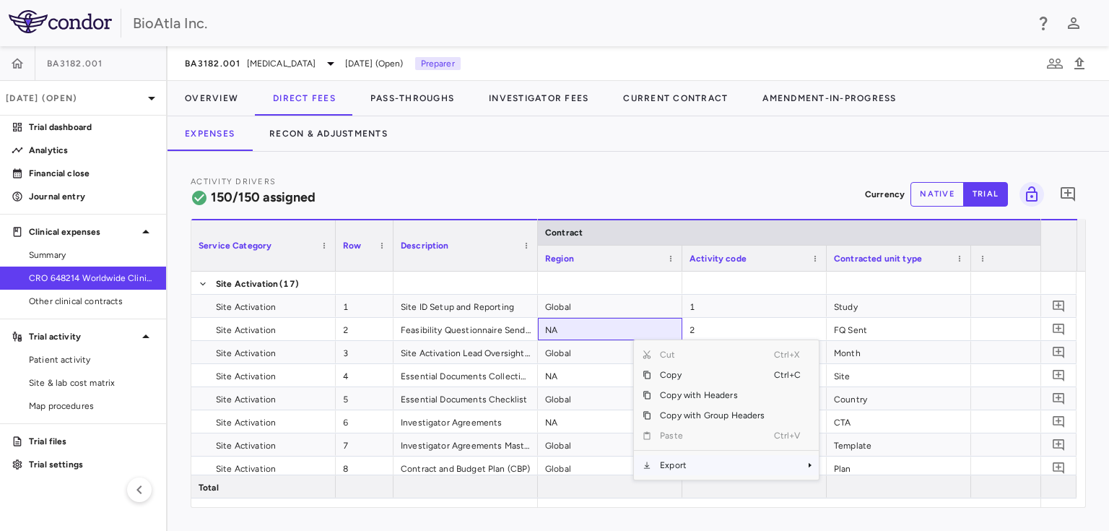
click at [809, 464] on span "Context Menu" at bounding box center [810, 465] width 9 height 9
click at [849, 488] on span "Excel Export" at bounding box center [866, 490] width 68 height 20
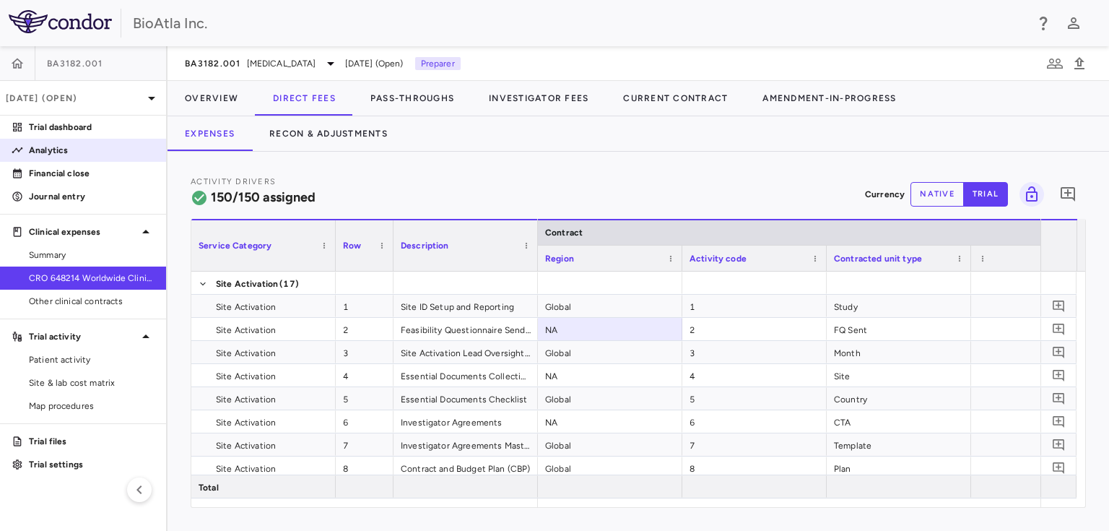
click at [56, 153] on p "Analytics" at bounding box center [92, 150] width 126 height 13
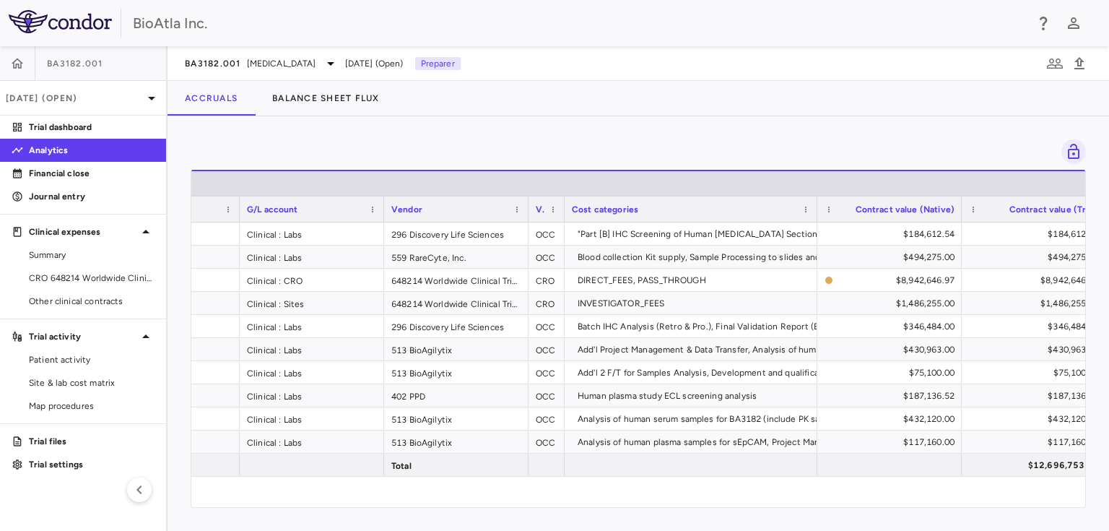
scroll to position [0, 191]
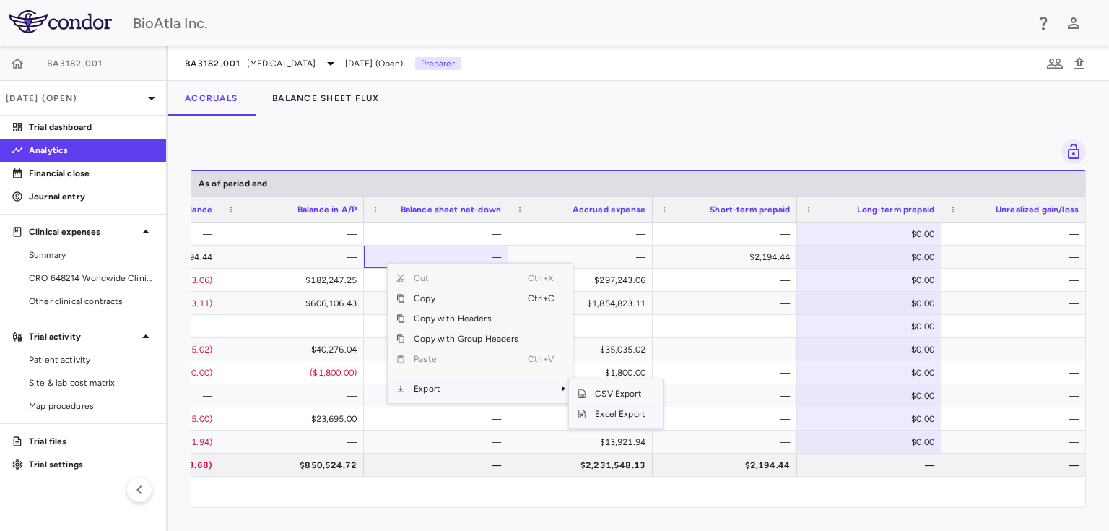
click at [614, 413] on span "Excel Export" at bounding box center [620, 414] width 68 height 20
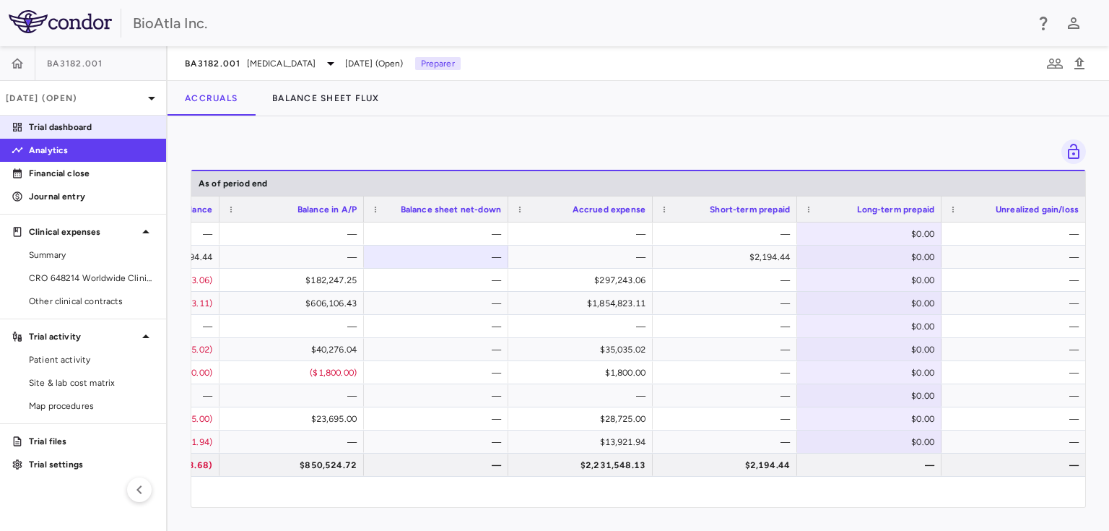
click at [55, 127] on p "Trial dashboard" at bounding box center [92, 127] width 126 height 13
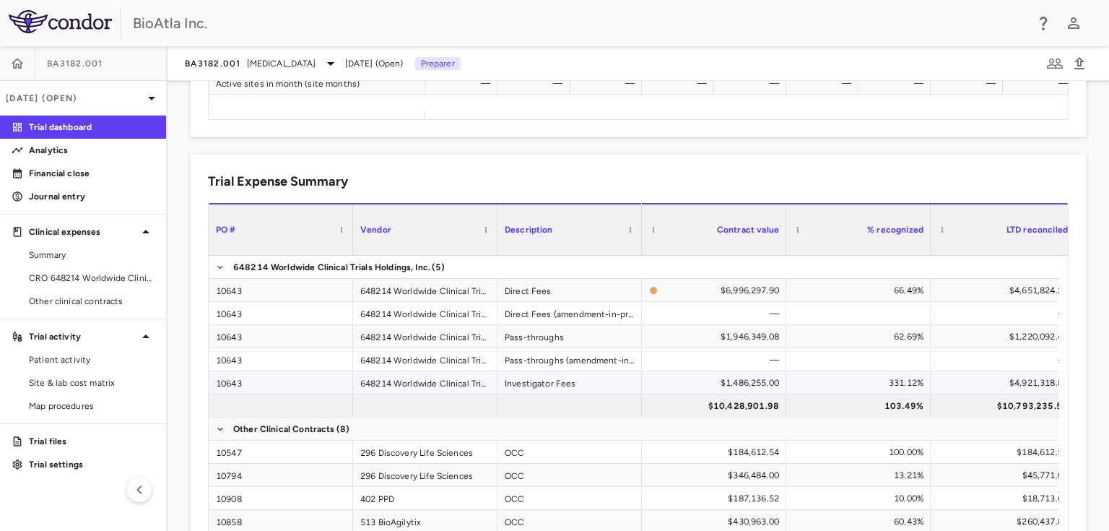
scroll to position [44, 0]
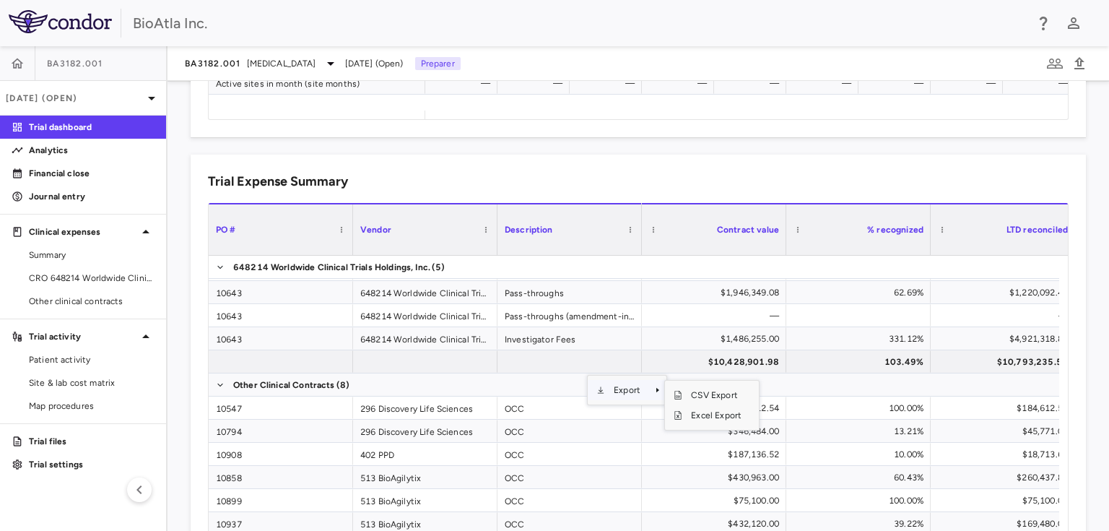
click at [658, 388] on span "Context Menu" at bounding box center [657, 390] width 9 height 9
click at [706, 412] on span "Excel Export" at bounding box center [716, 415] width 68 height 20
click at [87, 274] on span "CRO 648214 Worldwide Clinical Trials Holdings, Inc." at bounding box center [92, 277] width 126 height 13
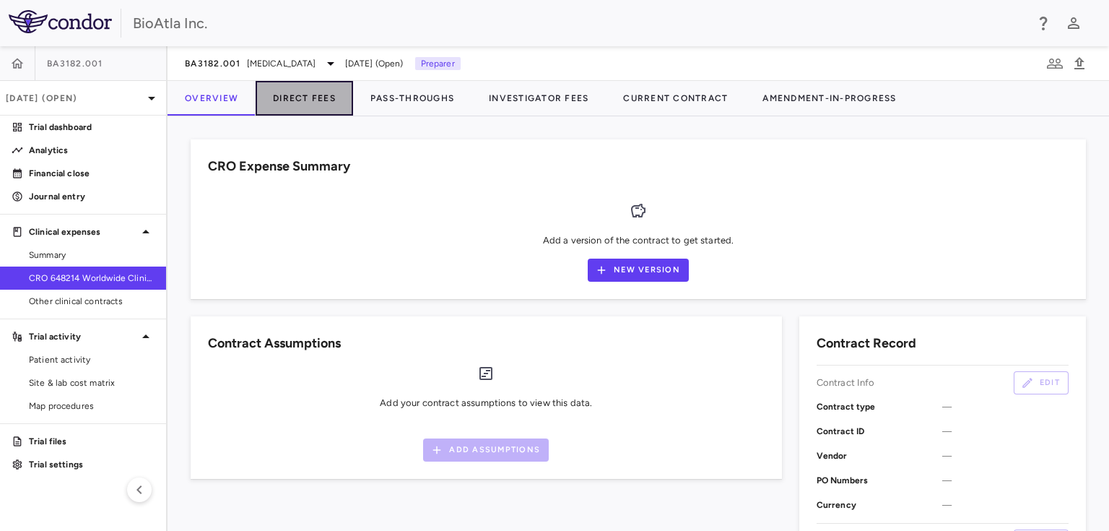
click at [297, 97] on button "Direct Fees" at bounding box center [304, 98] width 97 height 35
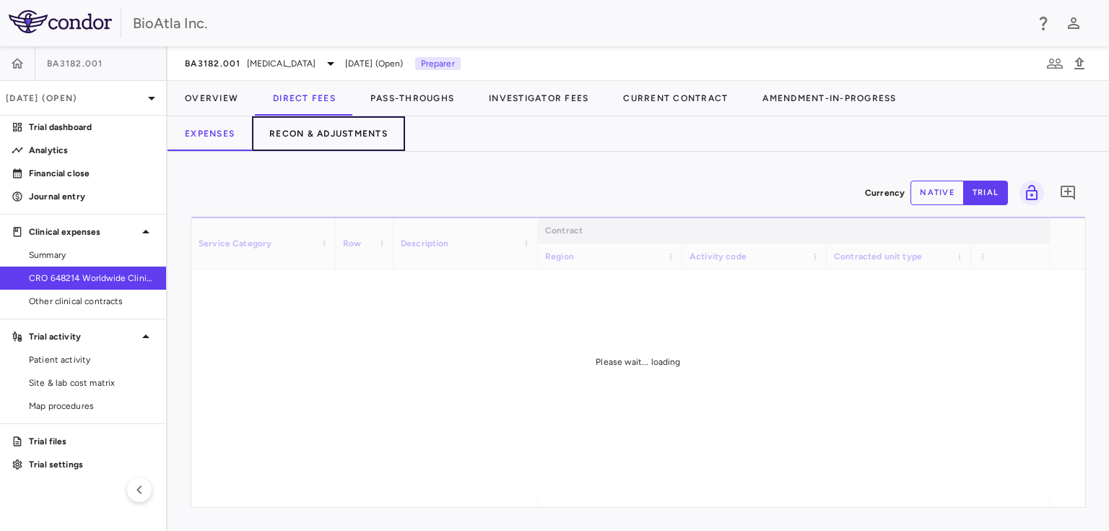
click at [335, 137] on button "Recon & Adjustments" at bounding box center [328, 133] width 153 height 35
